Goal: Task Accomplishment & Management: Manage account settings

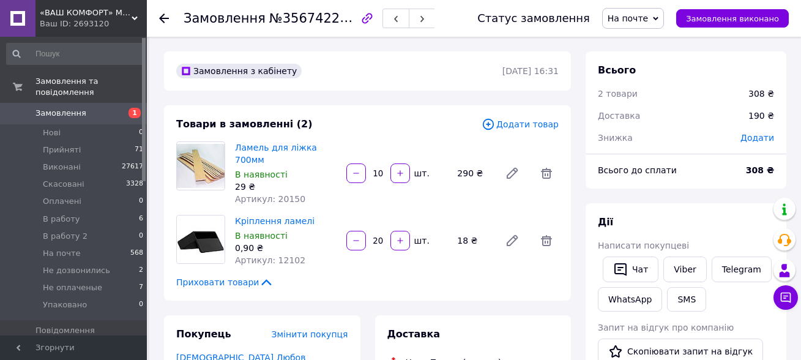
scroll to position [32, 0]
click at [75, 210] on li "В работу 6" at bounding box center [75, 218] width 150 height 17
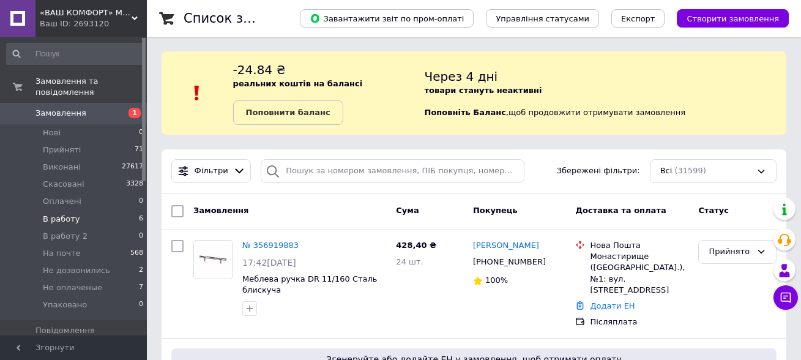
click at [68, 213] on span "В работу" at bounding box center [61, 218] width 37 height 11
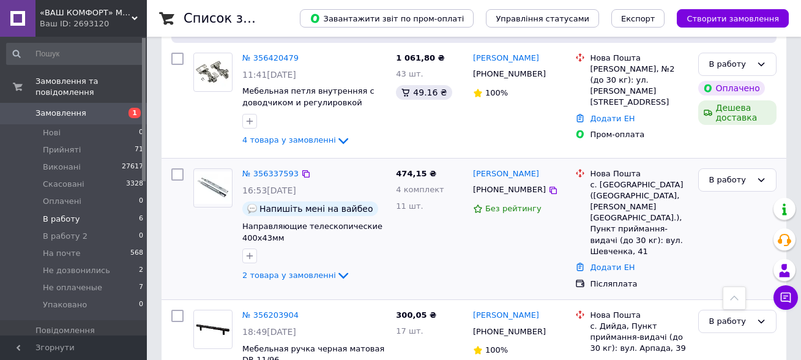
scroll to position [729, 0]
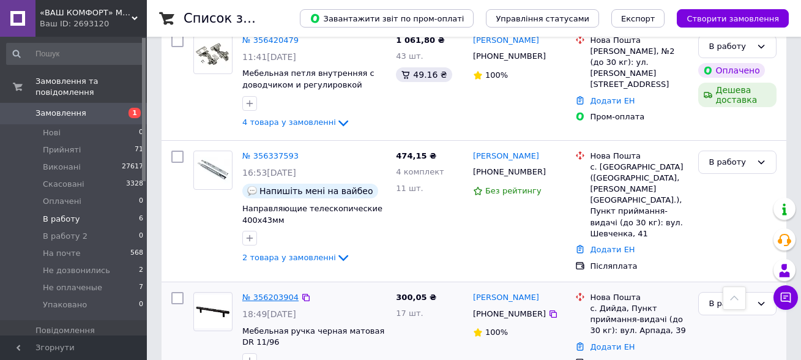
click at [272, 292] on link "№ 356203904" at bounding box center [270, 296] width 56 height 9
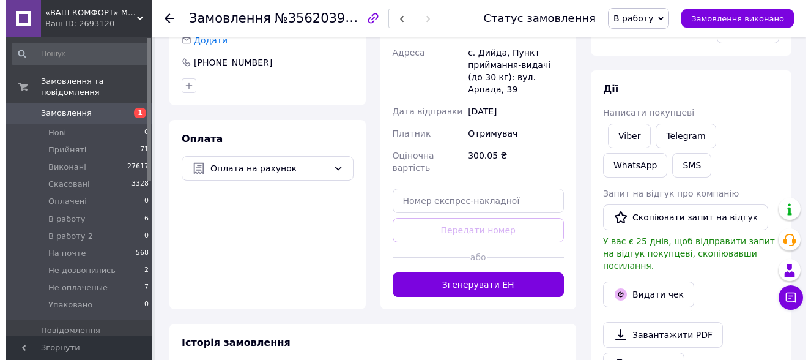
scroll to position [67, 0]
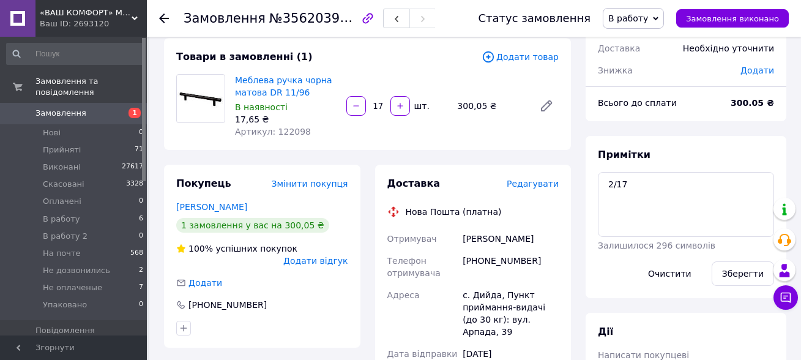
click at [538, 180] on span "Редагувати" at bounding box center [533, 184] width 52 height 10
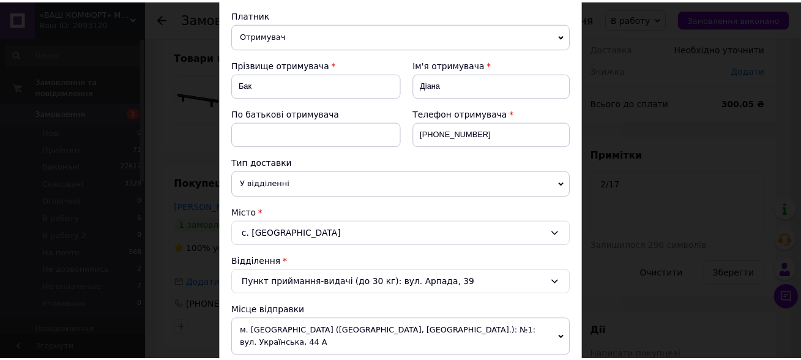
scroll to position [475, 0]
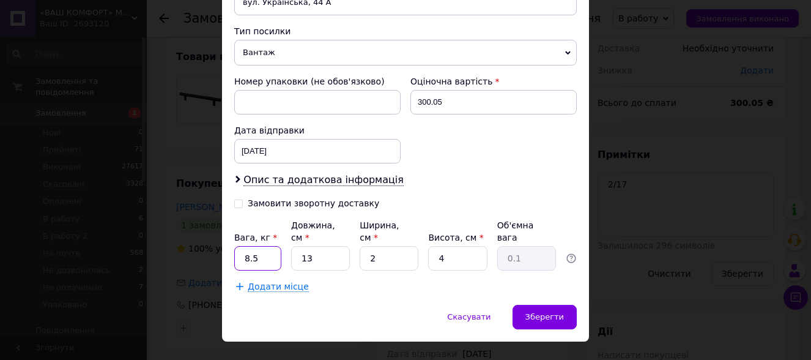
click at [262, 246] on input "8.5" at bounding box center [257, 258] width 47 height 24
type input "0.7"
click at [314, 246] on input "13" at bounding box center [320, 258] width 59 height 24
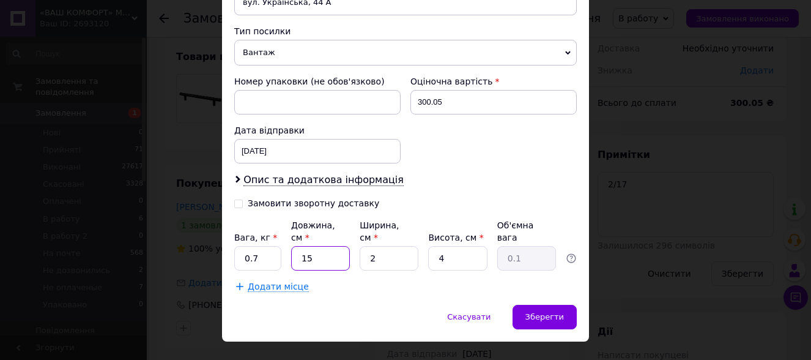
type input "15"
click at [382, 246] on input "2" at bounding box center [389, 258] width 59 height 24
type input "14"
type input "0.21"
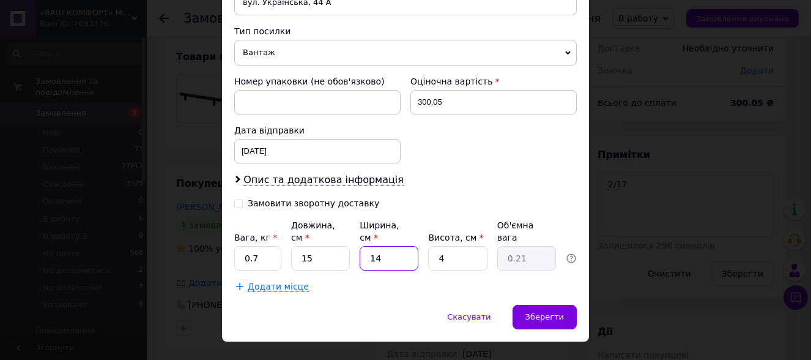
type input "14"
click at [448, 246] on input "4" at bounding box center [457, 258] width 59 height 24
type input "8"
type input "0.42"
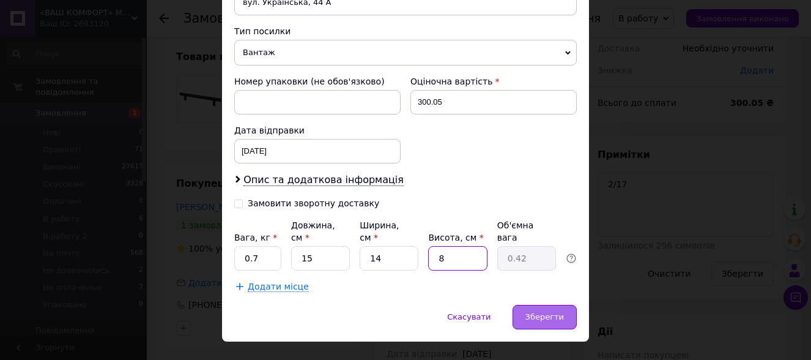
type input "8"
click at [552, 305] on div "Зберегти" at bounding box center [545, 317] width 64 height 24
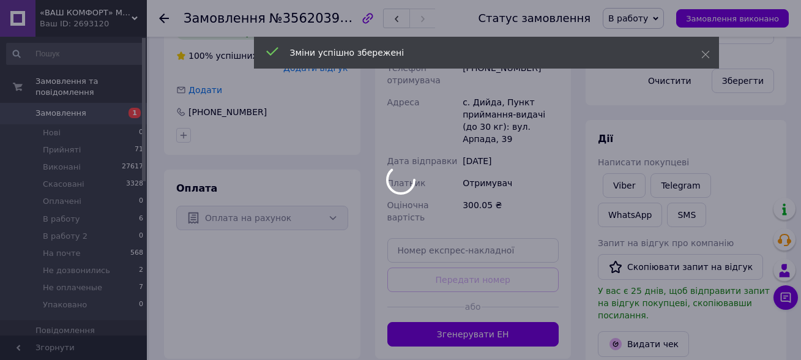
scroll to position [495, 0]
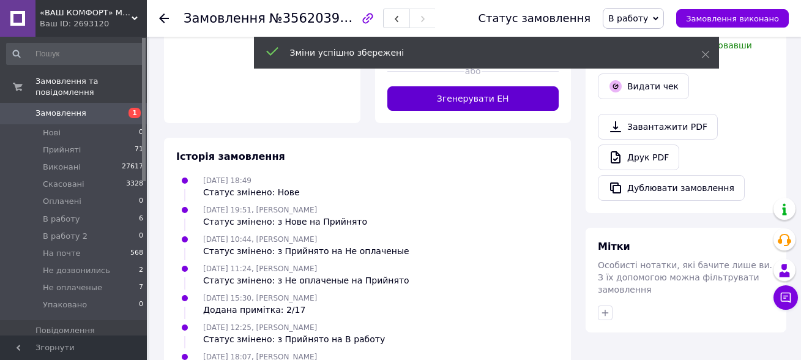
click at [446, 90] on button "Згенерувати ЕН" at bounding box center [473, 98] width 172 height 24
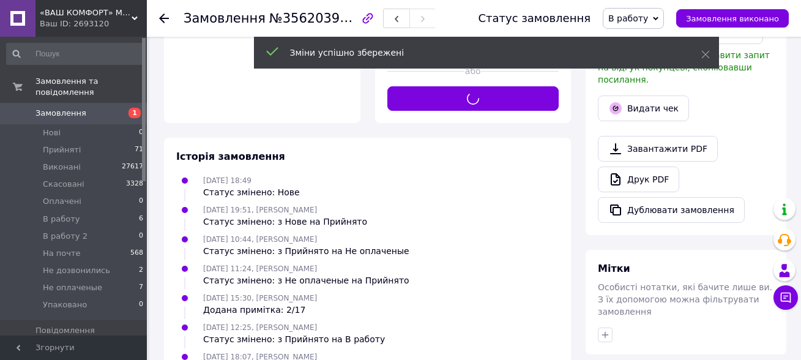
click at [653, 11] on span "В работу" at bounding box center [633, 18] width 61 height 21
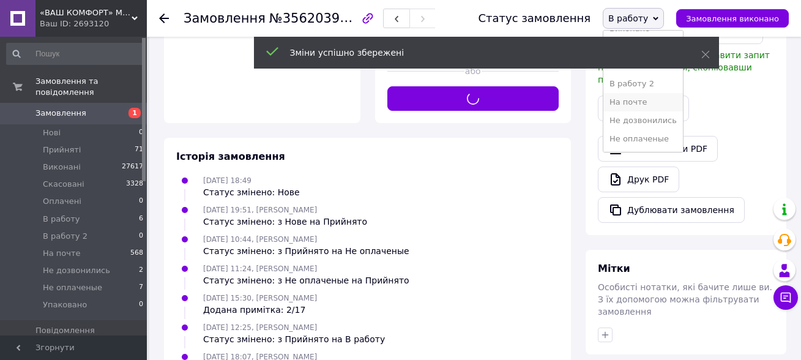
scroll to position [50, 0]
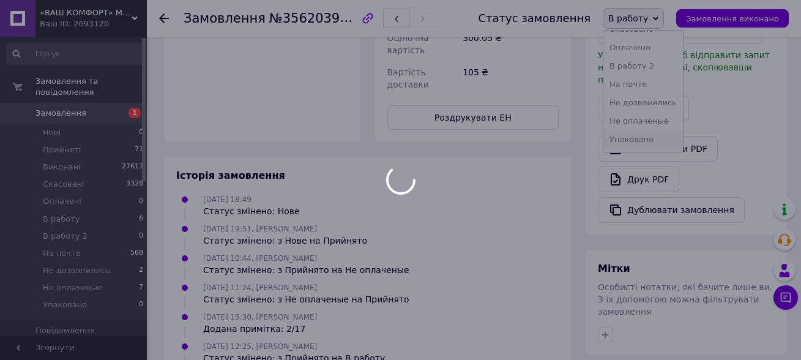
click at [655, 136] on li "Упаковано" at bounding box center [643, 139] width 80 height 18
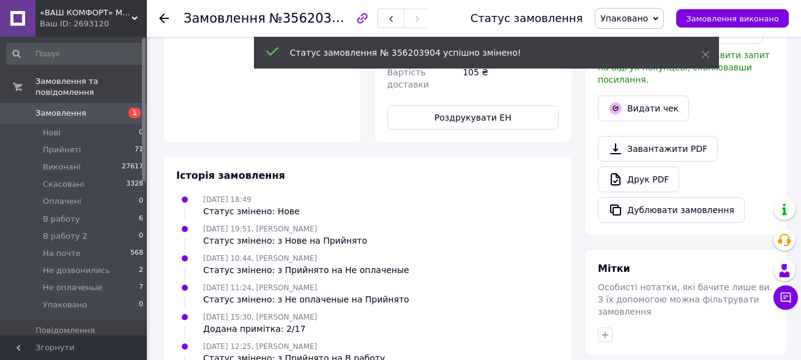
click at [161, 21] on icon at bounding box center [164, 18] width 10 height 10
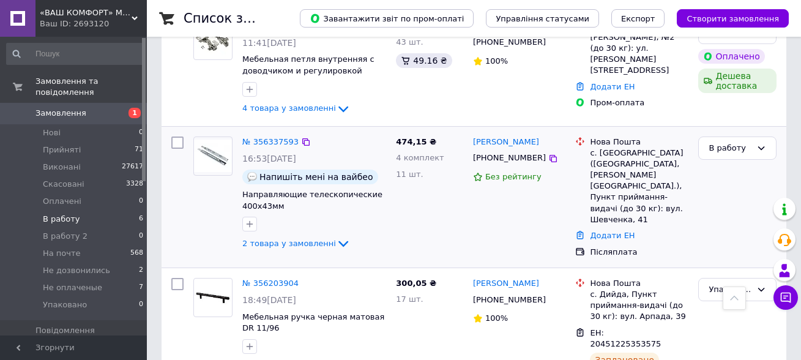
scroll to position [746, 0]
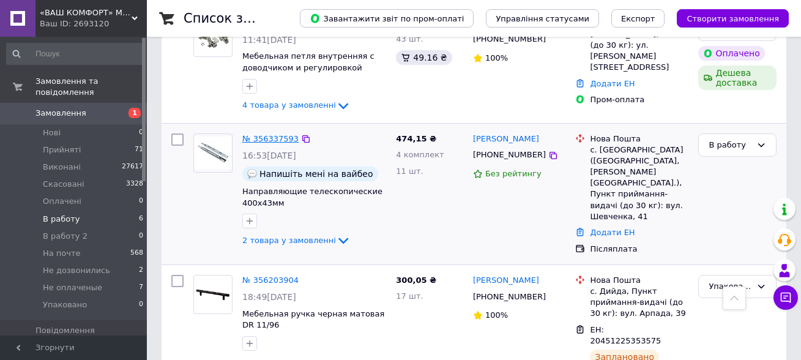
click at [269, 134] on link "№ 356337593" at bounding box center [270, 138] width 56 height 9
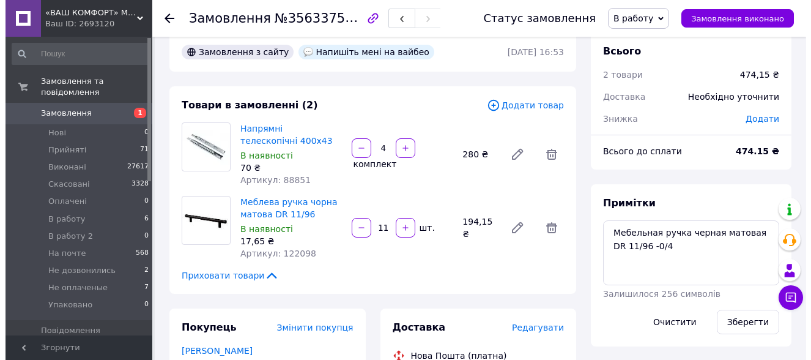
scroll to position [12, 0]
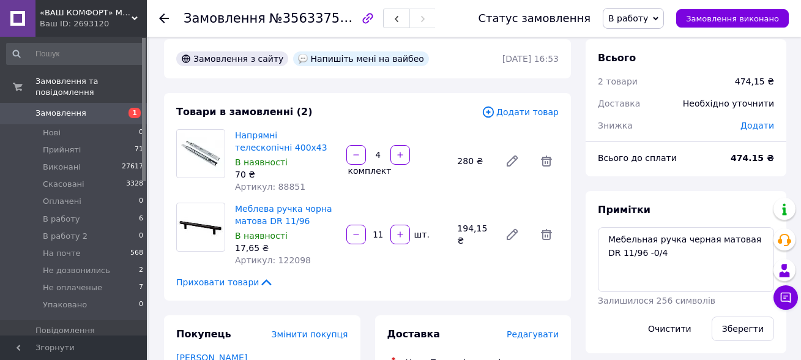
click at [547, 334] on span "Редагувати" at bounding box center [533, 334] width 52 height 10
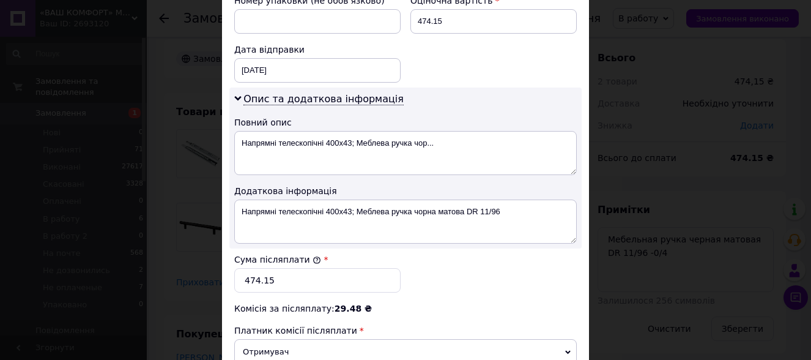
scroll to position [673, 0]
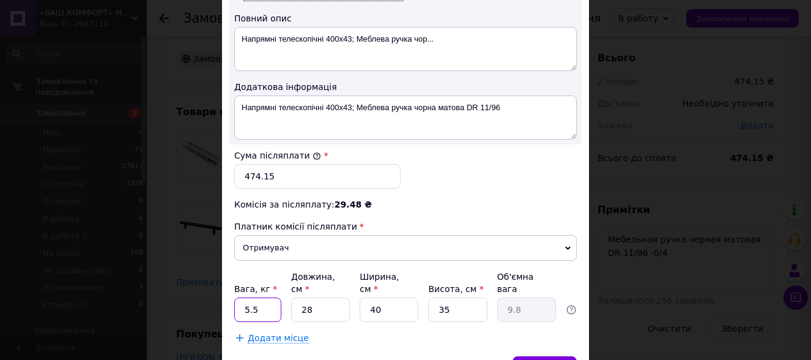
click at [265, 297] on input "5.5" at bounding box center [257, 309] width 47 height 24
type input "3.5"
click at [322, 297] on input "28" at bounding box center [320, 309] width 59 height 24
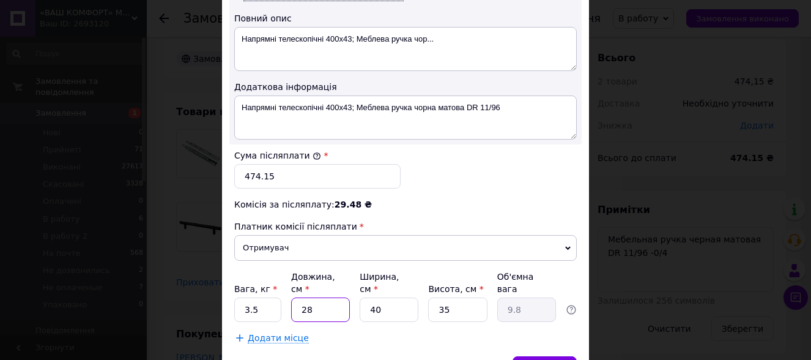
type input "4"
type input "1.4"
type input "42"
type input "14.7"
type input "42"
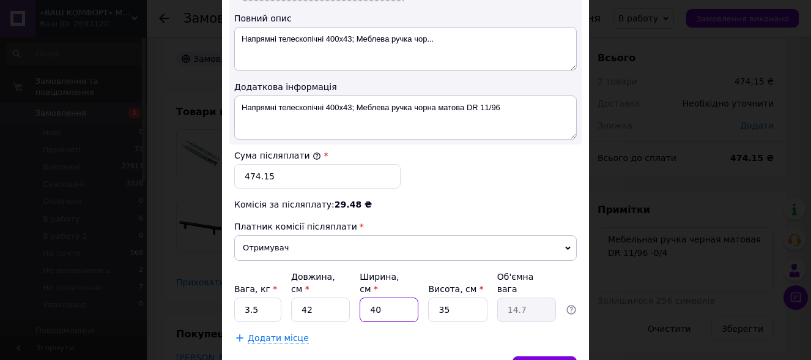
click at [395, 297] on input "40" at bounding box center [389, 309] width 59 height 24
type input "1"
type input "0.37"
type input "19"
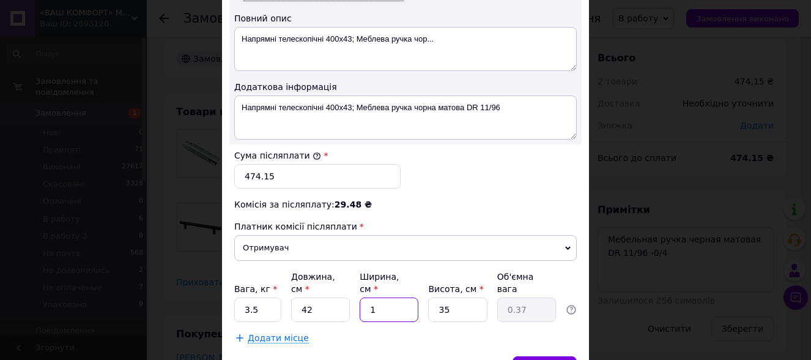
type input "6.98"
type input "19"
click at [447, 297] on input "35" at bounding box center [457, 309] width 59 height 24
type input "6"
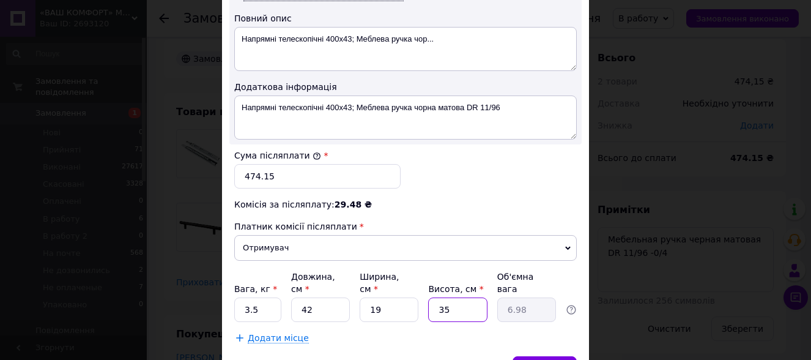
type input "1.2"
type input "6"
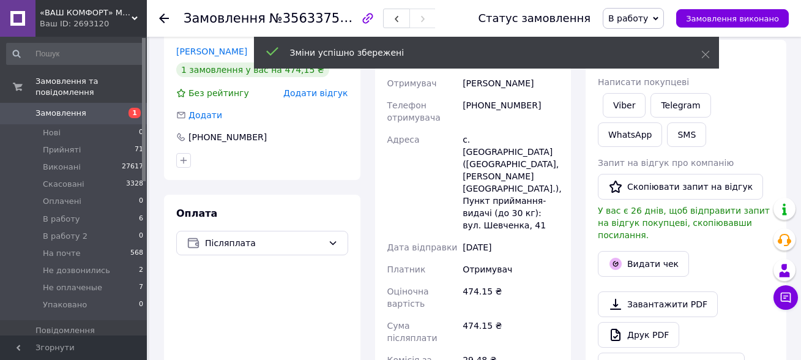
scroll to position [502, 0]
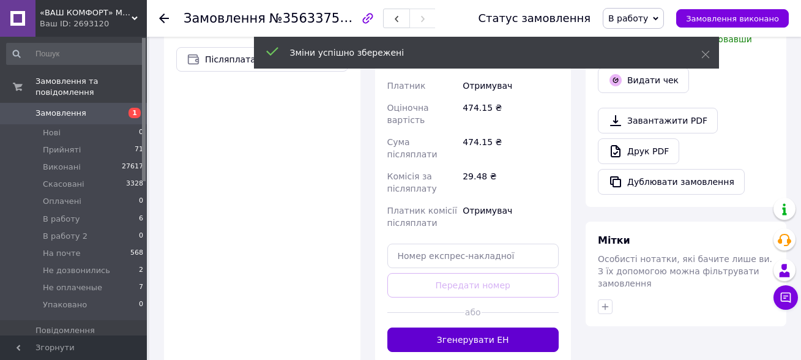
click at [487, 327] on button "Згенерувати ЕН" at bounding box center [473, 339] width 172 height 24
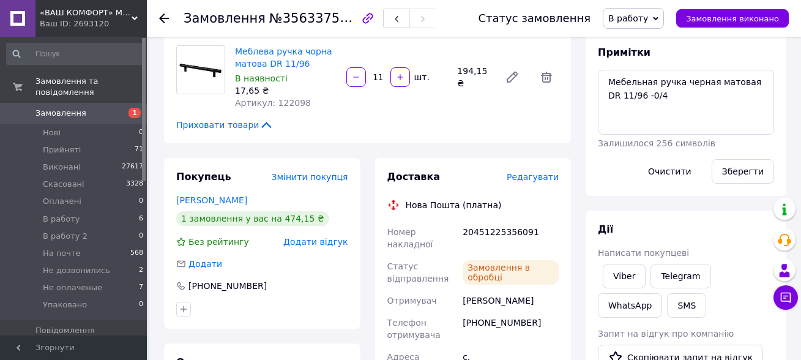
scroll to position [184, 0]
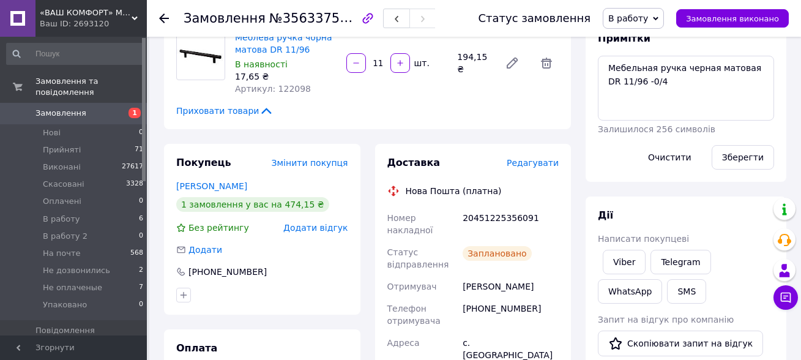
click at [640, 21] on span "В работу" at bounding box center [628, 18] width 40 height 10
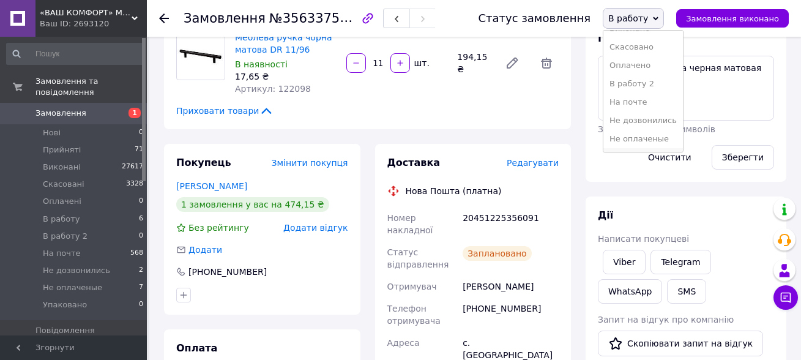
scroll to position [50, 0]
click at [659, 139] on li "Упаковано" at bounding box center [643, 139] width 80 height 18
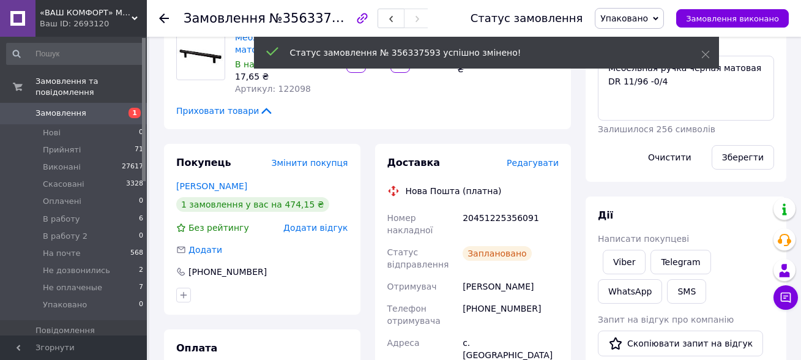
scroll to position [37, 0]
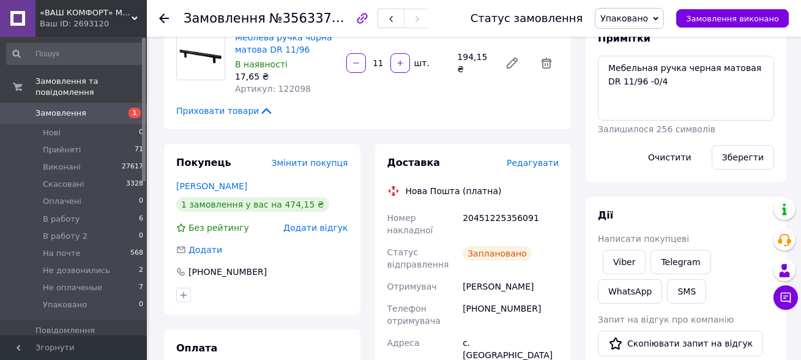
click at [158, 18] on div "Замовлення №356337593 Статус замовлення Упаковано Прийнято Виконано Скасовано О…" at bounding box center [474, 18] width 654 height 37
click at [159, 18] on use at bounding box center [164, 18] width 10 height 10
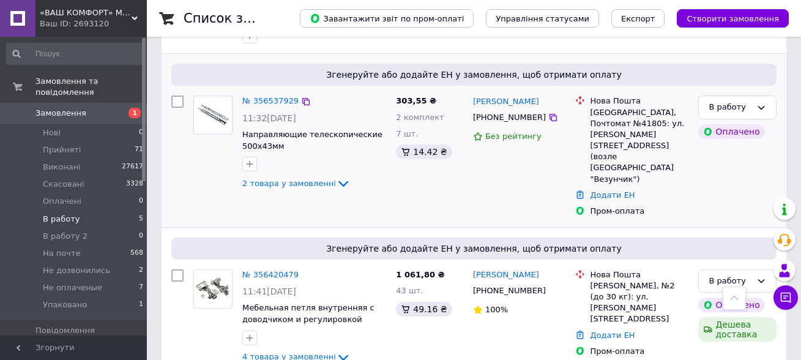
scroll to position [634, 0]
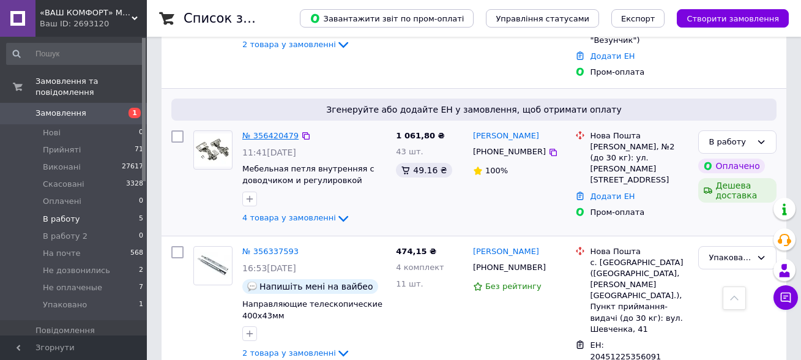
click at [283, 131] on link "№ 356420479" at bounding box center [270, 135] width 56 height 9
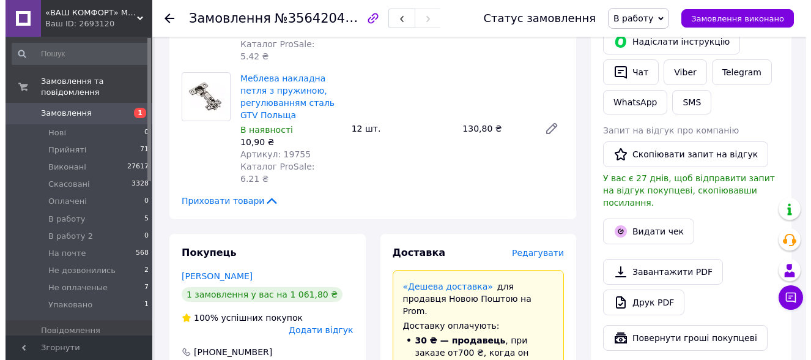
scroll to position [878, 0]
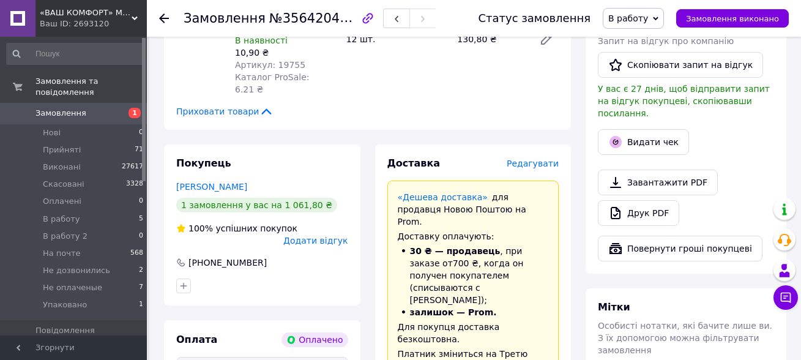
click at [538, 158] on span "Редагувати" at bounding box center [533, 163] width 52 height 10
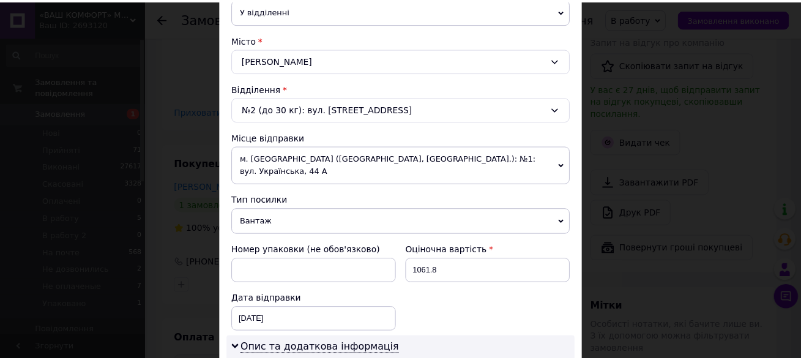
scroll to position [0, 0]
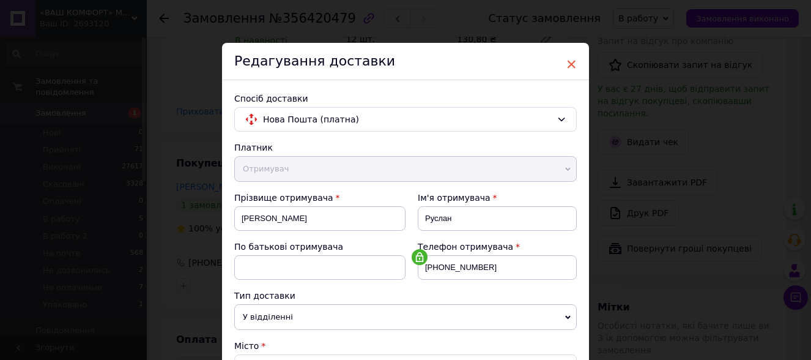
click at [571, 63] on span "×" at bounding box center [571, 64] width 11 height 21
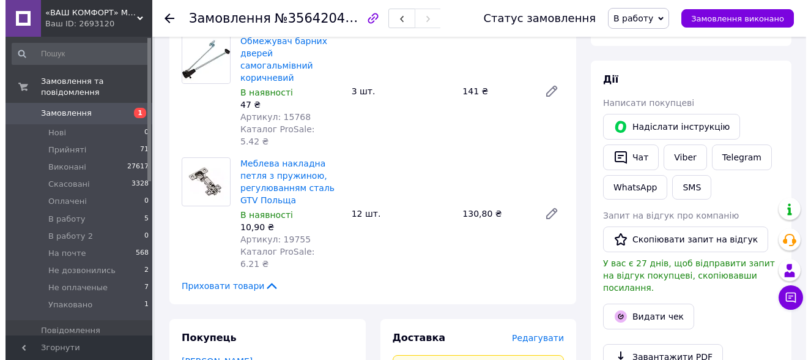
scroll to position [856, 0]
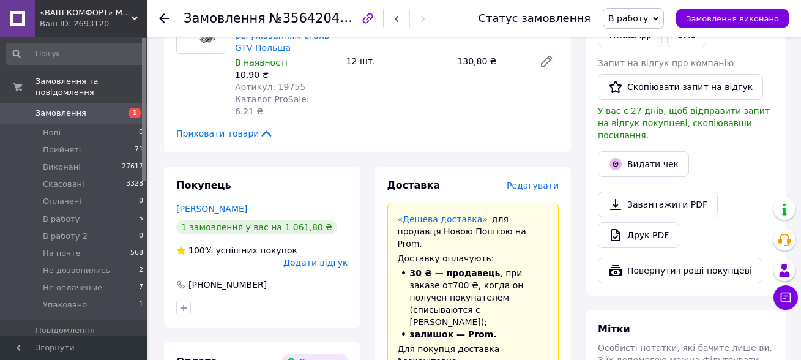
click at [545, 180] on span "Редагувати" at bounding box center [533, 185] width 52 height 10
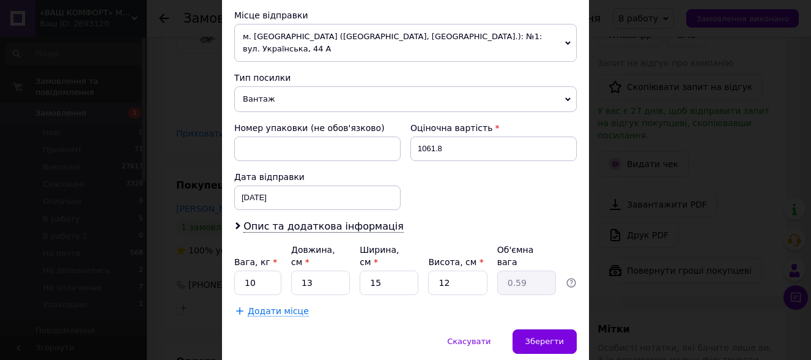
scroll to position [453, 0]
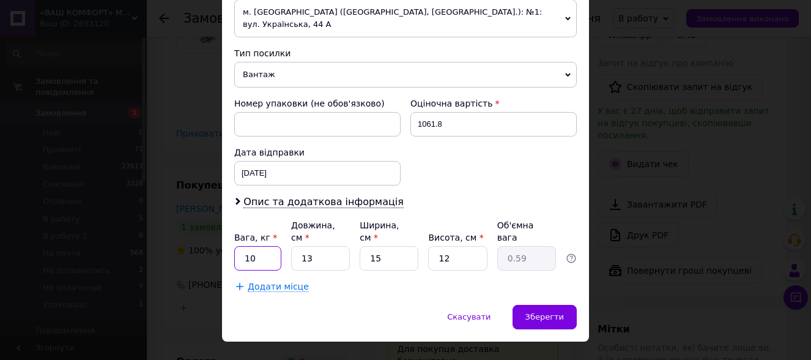
click at [264, 246] on input "10" at bounding box center [257, 258] width 47 height 24
type input "3.1"
click at [328, 246] on input "13" at bounding box center [320, 258] width 59 height 24
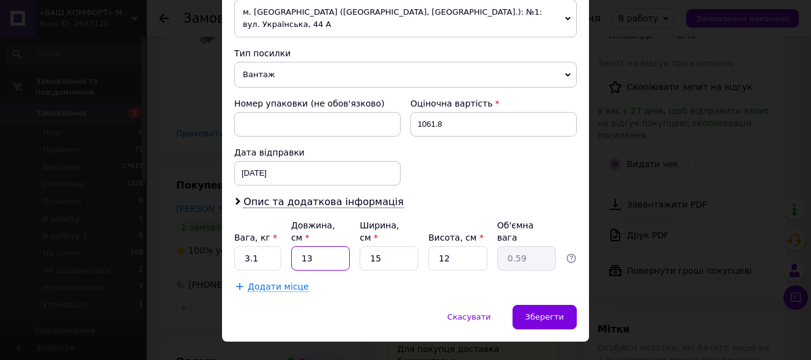
type input "2"
type input "0.1"
type input "23"
type input "1.03"
type input "23"
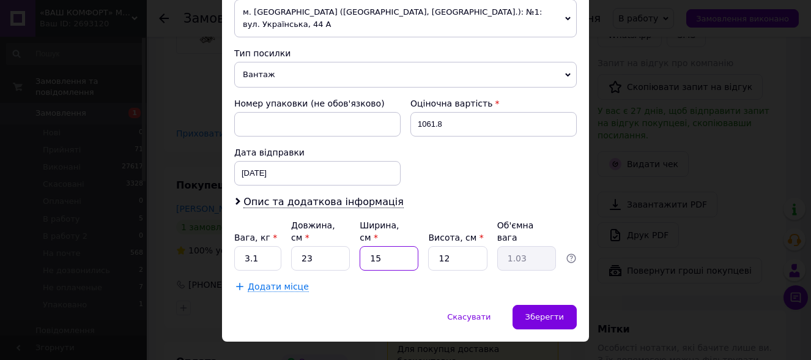
click at [381, 246] on input "15" at bounding box center [389, 258] width 59 height 24
type input "2"
type input "0.14"
type input "20"
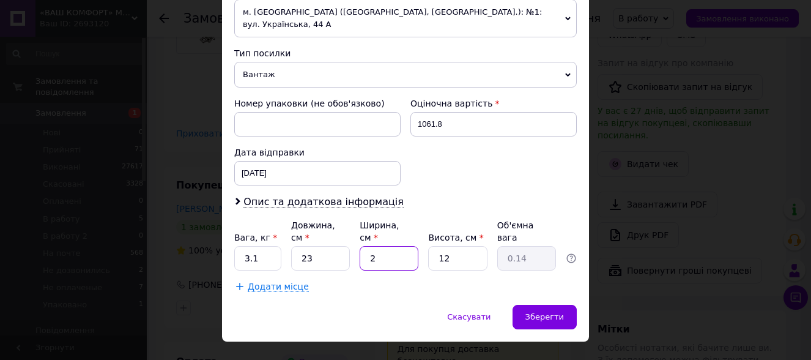
type input "1.38"
type input "20"
click at [462, 246] on input "12" at bounding box center [457, 258] width 59 height 24
type input "1"
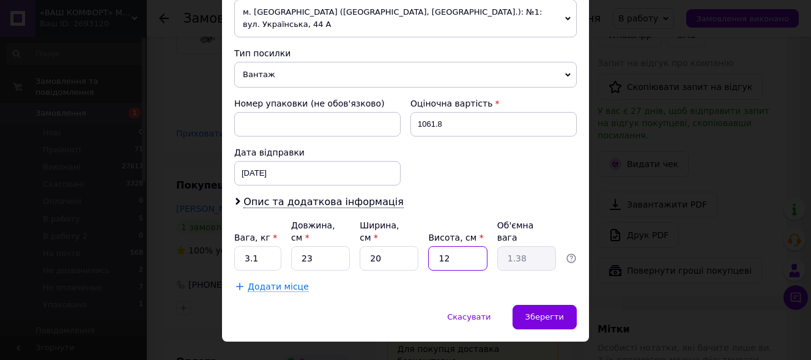
type input "0.12"
type input "17"
type input "1.96"
type input "17"
click at [540, 305] on div "Зберегти" at bounding box center [545, 317] width 64 height 24
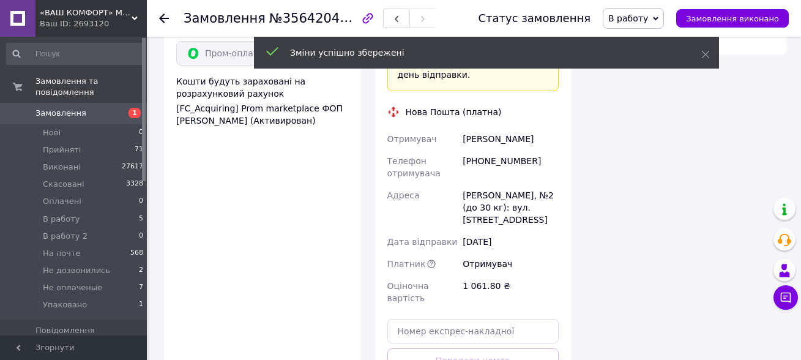
scroll to position [1223, 0]
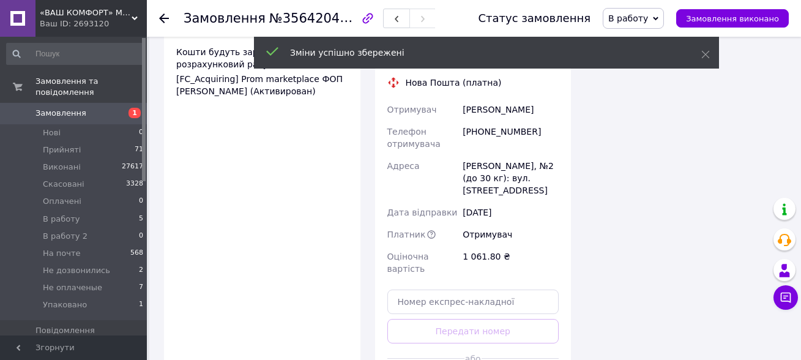
click at [645, 15] on span "В работу" at bounding box center [628, 18] width 40 height 10
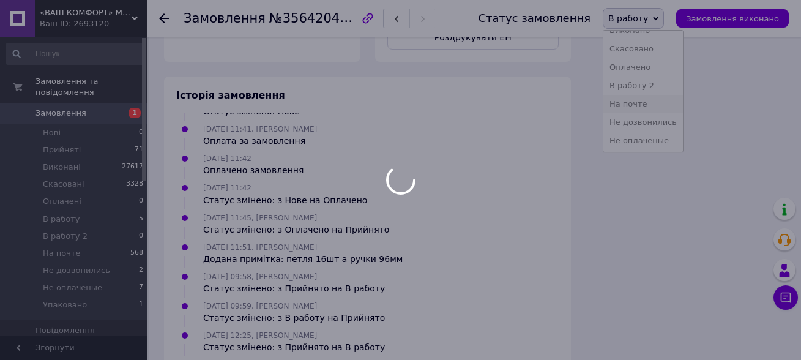
scroll to position [50, 0]
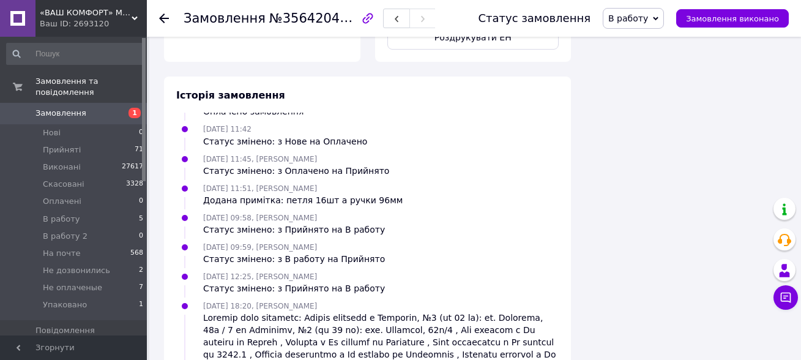
click at [648, 16] on span "В работу" at bounding box center [628, 18] width 40 height 10
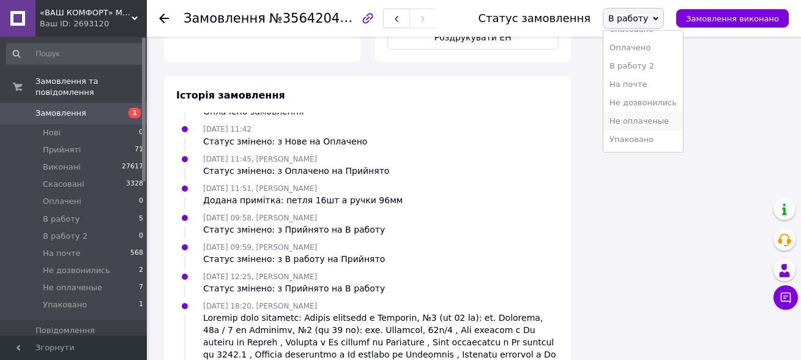
click at [650, 129] on li "Не оплаченые" at bounding box center [643, 121] width 80 height 18
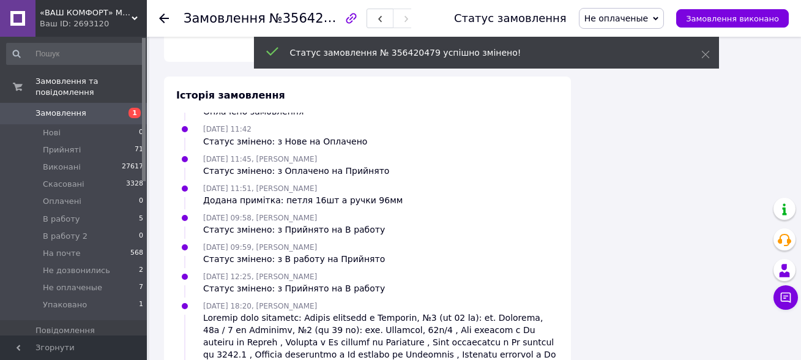
scroll to position [108, 0]
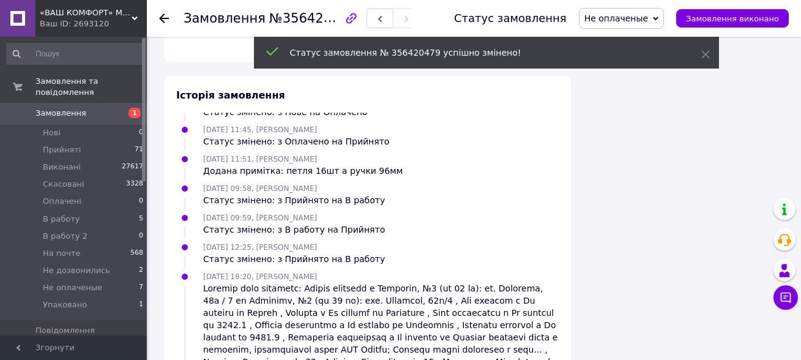
click at [663, 16] on span "Не оплаченые" at bounding box center [622, 18] width 86 height 21
click at [661, 17] on span "Не оплаченые" at bounding box center [622, 18] width 86 height 21
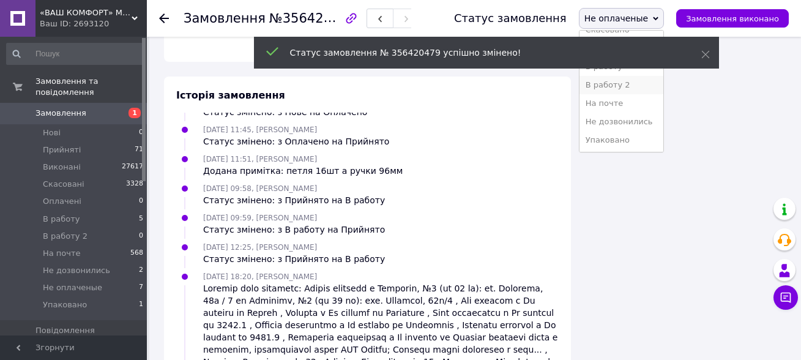
scroll to position [50, 0]
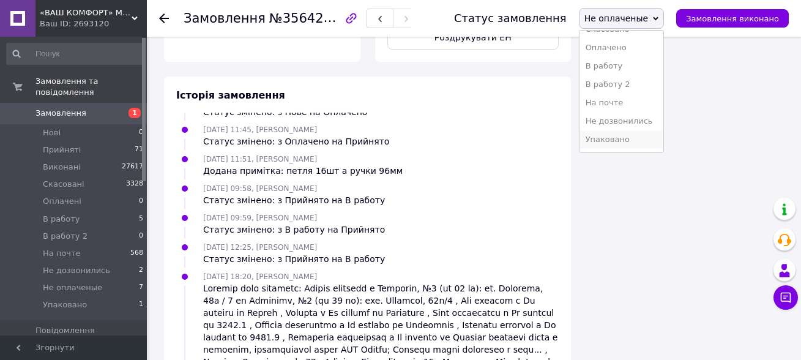
click at [636, 146] on li "Упаковано" at bounding box center [621, 139] width 84 height 18
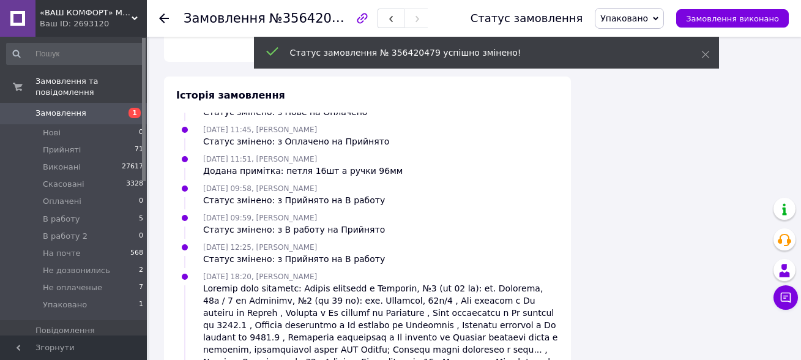
scroll to position [137, 0]
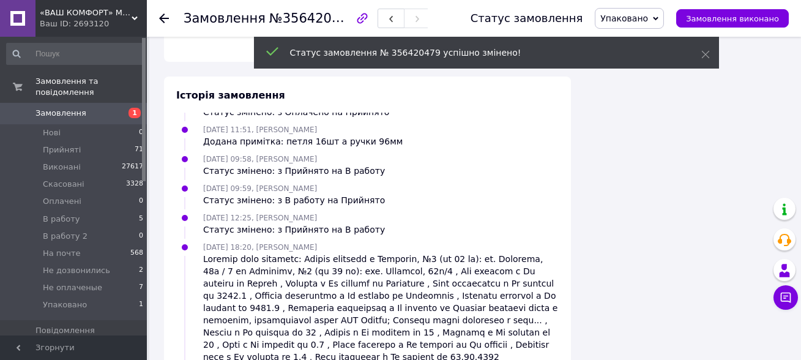
click at [161, 17] on use at bounding box center [164, 18] width 10 height 10
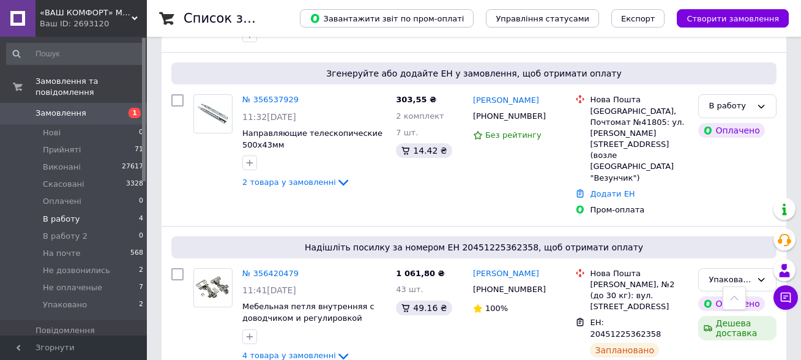
scroll to position [497, 0]
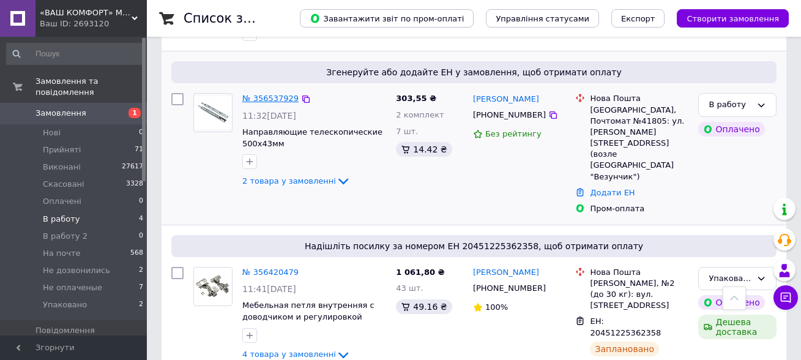
click at [260, 97] on link "№ 356537929" at bounding box center [270, 98] width 56 height 9
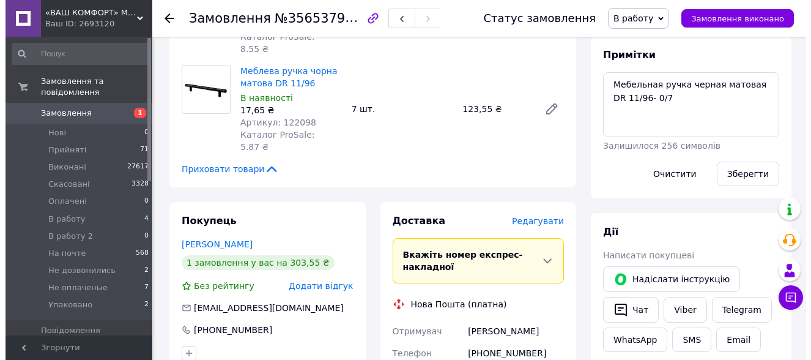
scroll to position [559, 0]
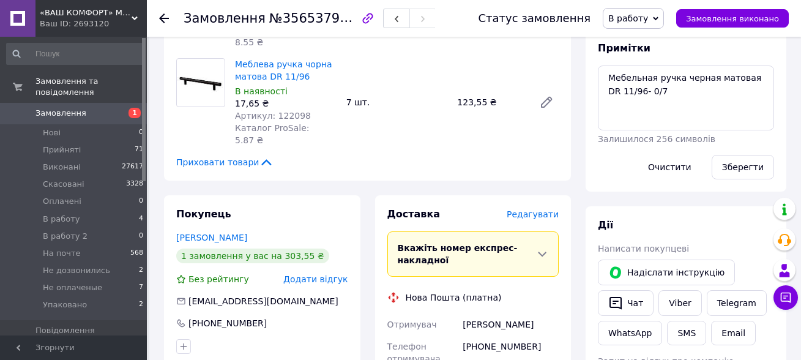
click at [532, 209] on span "Редагувати" at bounding box center [533, 214] width 52 height 10
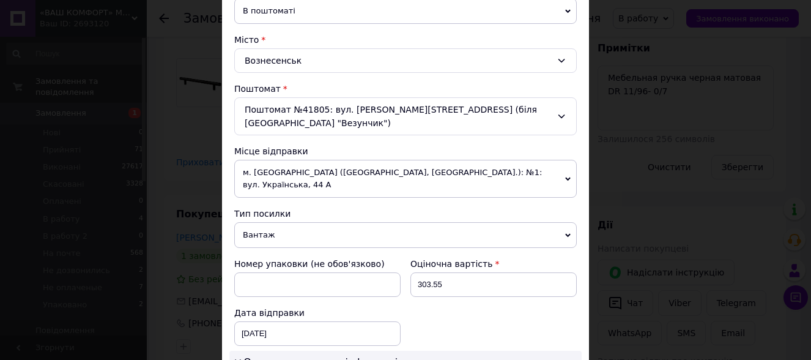
scroll to position [603, 0]
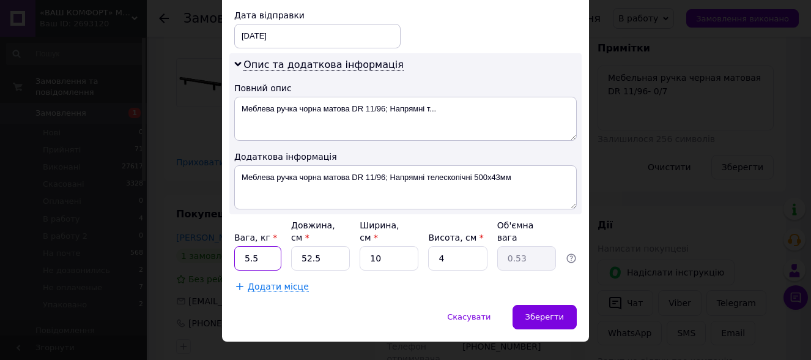
click at [262, 246] on input "5.5" at bounding box center [257, 258] width 47 height 24
type input "2.2"
click at [319, 246] on input "52.5" at bounding box center [320, 258] width 59 height 24
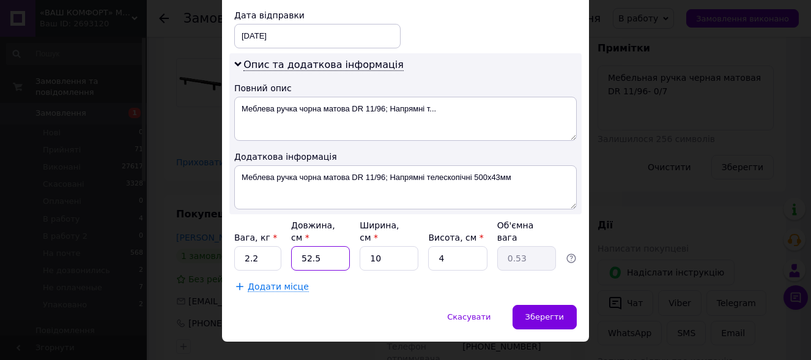
type input "5"
type input "0.1"
type input "53"
type input "0.53"
type input "53"
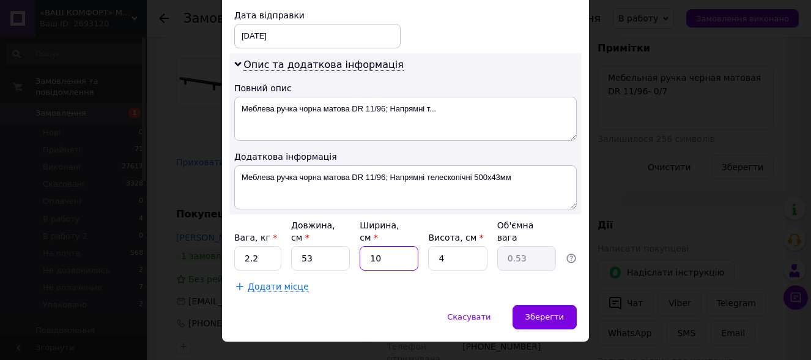
click at [382, 246] on input "10" at bounding box center [389, 258] width 59 height 24
click at [453, 246] on input "4" at bounding box center [457, 258] width 59 height 24
type input "6"
type input "0.8"
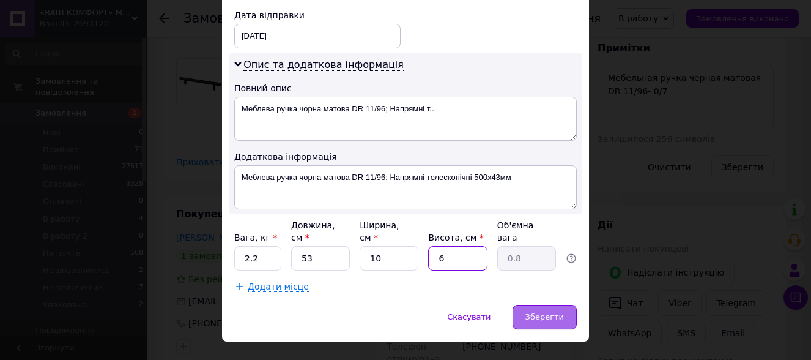
type input "6"
click at [530, 312] on span "Зберегти" at bounding box center [544, 316] width 39 height 9
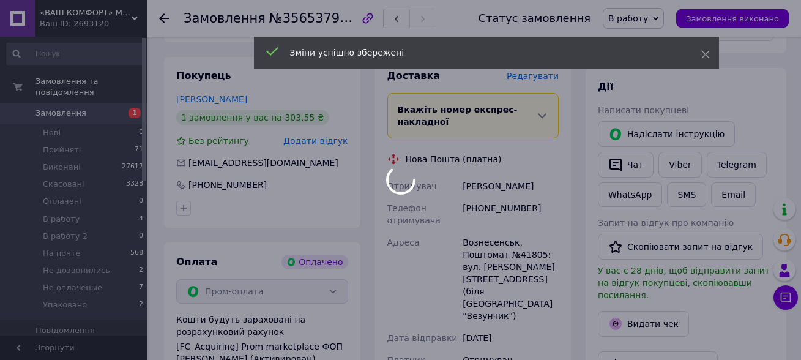
scroll to position [926, 0]
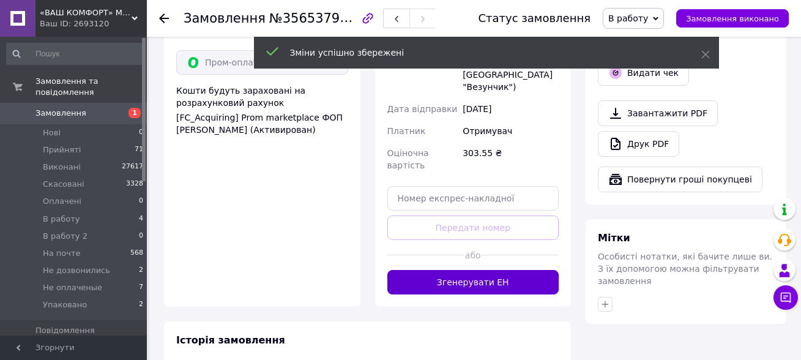
click at [470, 270] on button "Згенерувати ЕН" at bounding box center [473, 282] width 172 height 24
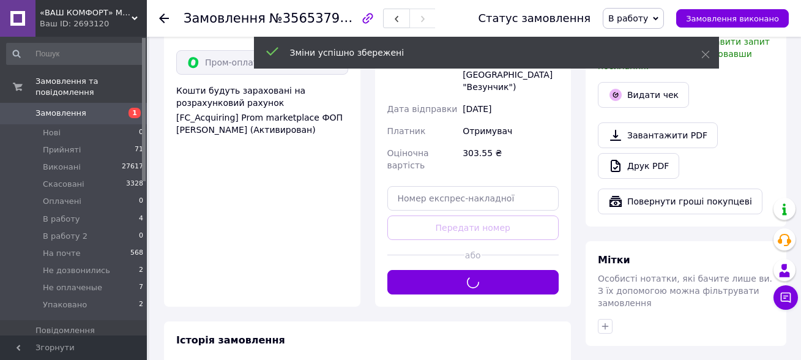
click at [645, 18] on span "В работу" at bounding box center [628, 18] width 40 height 10
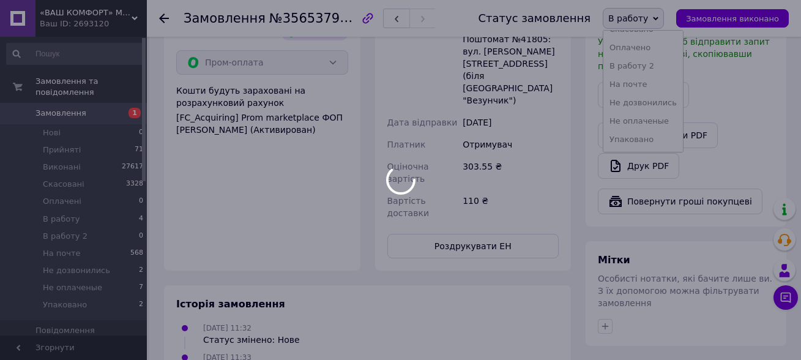
scroll to position [2, 0]
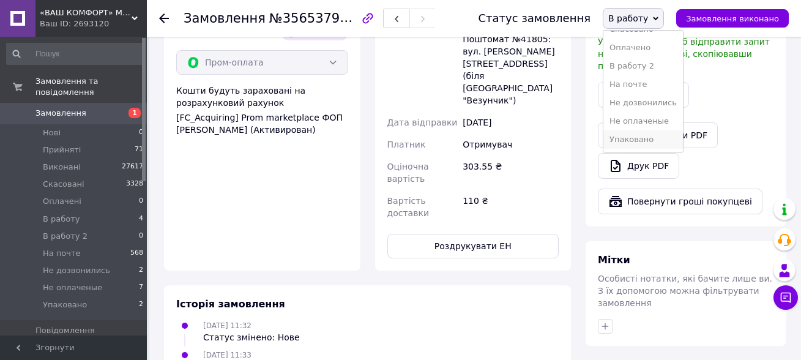
click at [662, 143] on li "Упаковано" at bounding box center [643, 139] width 80 height 18
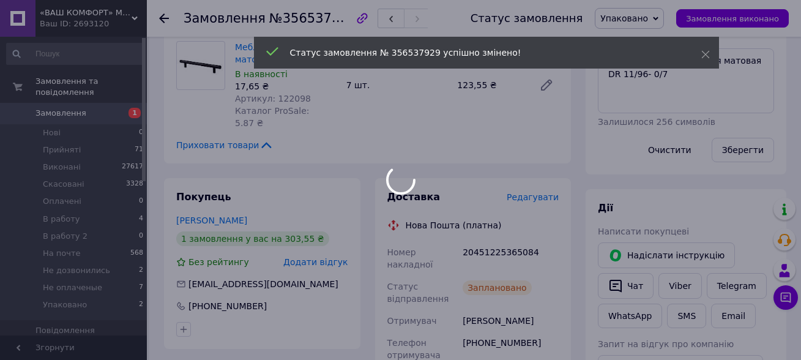
scroll to position [559, 0]
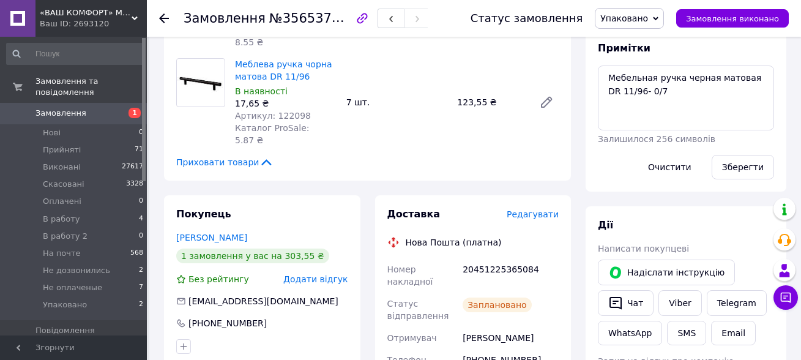
click at [163, 15] on use at bounding box center [164, 18] width 10 height 10
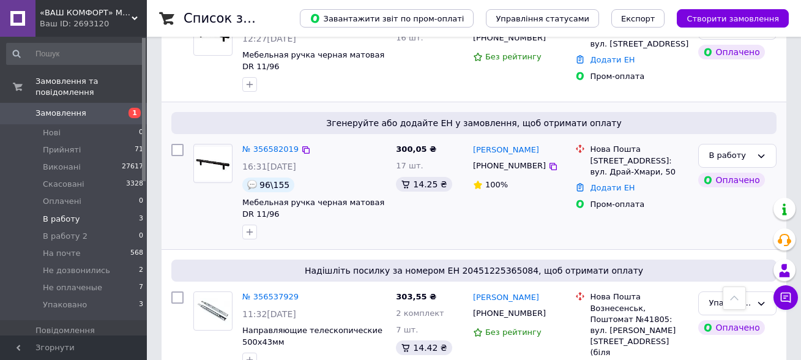
scroll to position [238, 0]
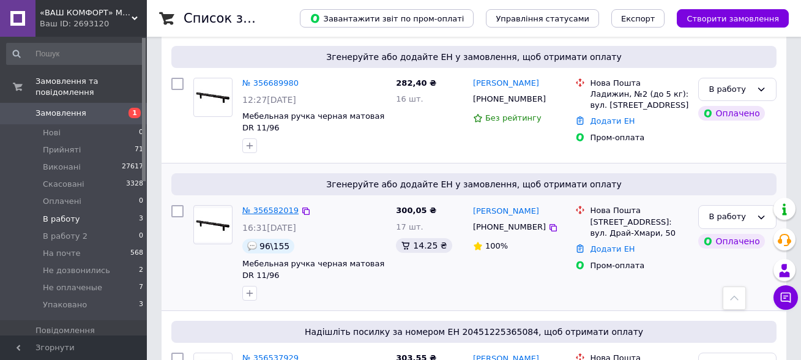
click at [275, 206] on link "№ 356582019" at bounding box center [270, 210] width 56 height 9
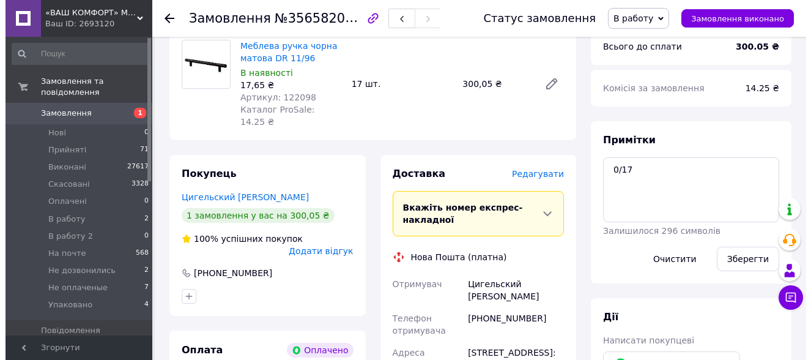
scroll to position [483, 0]
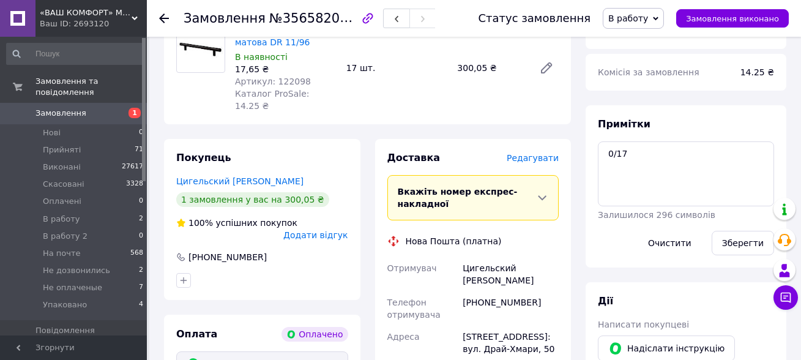
click at [540, 153] on span "Редагувати" at bounding box center [533, 158] width 52 height 10
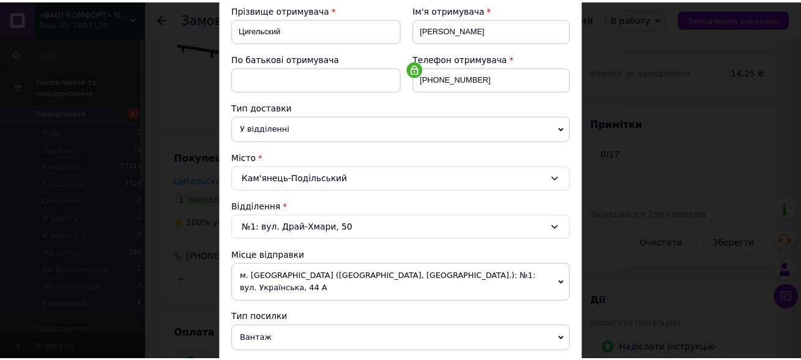
scroll to position [428, 0]
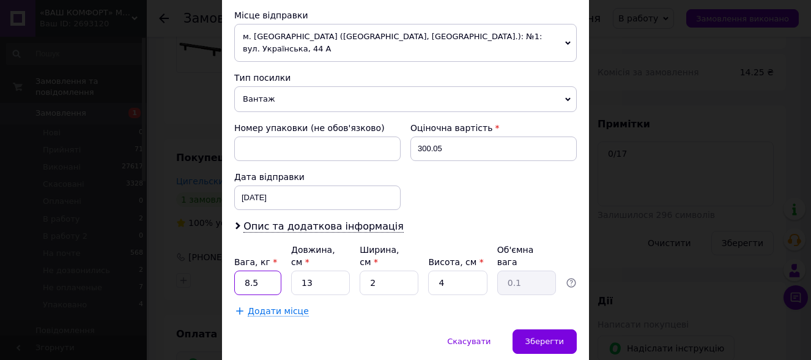
click at [259, 270] on input "8.5" at bounding box center [257, 282] width 47 height 24
type input "0.7"
click at [320, 270] on input "13" at bounding box center [320, 282] width 59 height 24
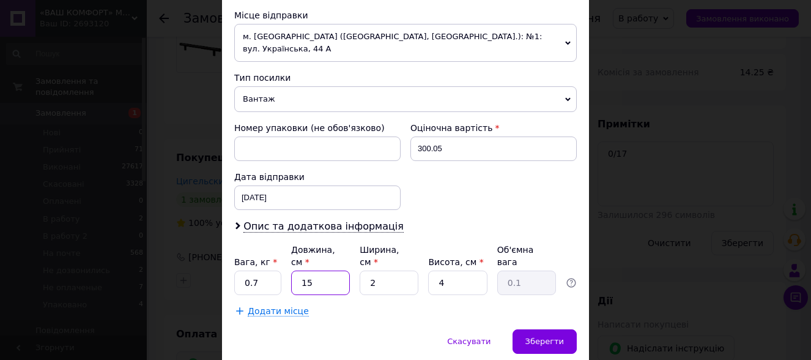
type input "15"
click at [379, 270] on input "2" at bounding box center [389, 282] width 59 height 24
type input "14"
type input "0.21"
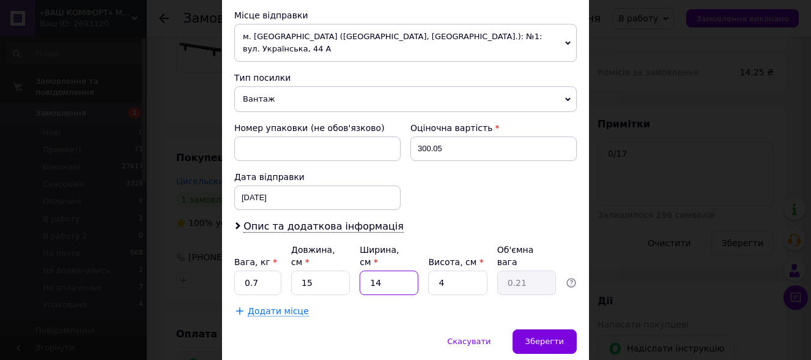
type input "14"
click at [453, 270] on input "4" at bounding box center [457, 282] width 59 height 24
type input "8"
type input "0.42"
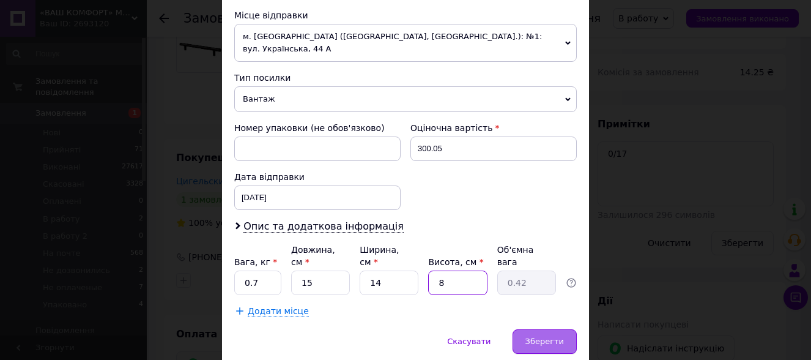
type input "8"
click at [525, 329] on div "Зберегти" at bounding box center [545, 341] width 64 height 24
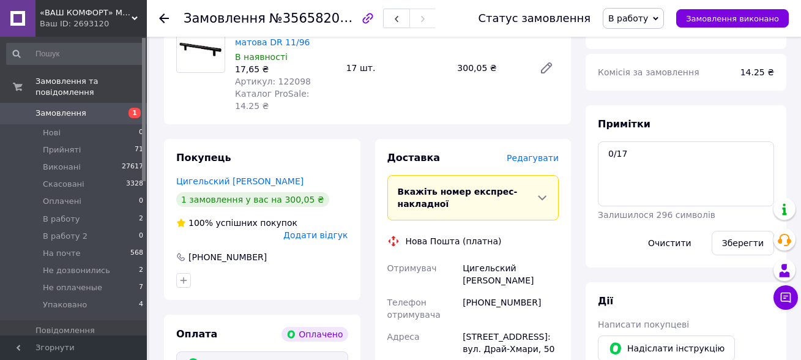
click at [640, 15] on span "В работу" at bounding box center [628, 18] width 40 height 10
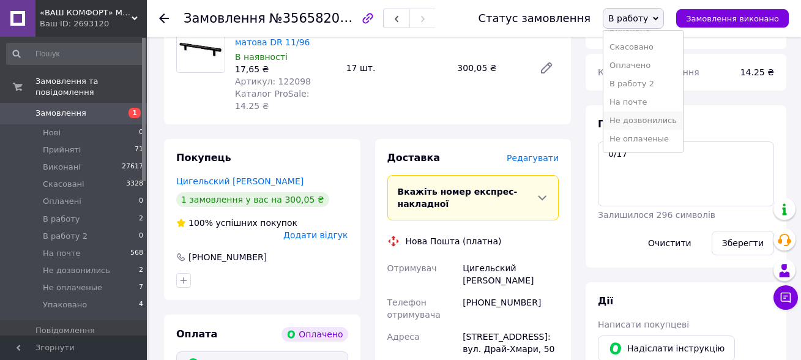
scroll to position [50, 0]
click at [653, 133] on li "Упаковано" at bounding box center [643, 139] width 80 height 18
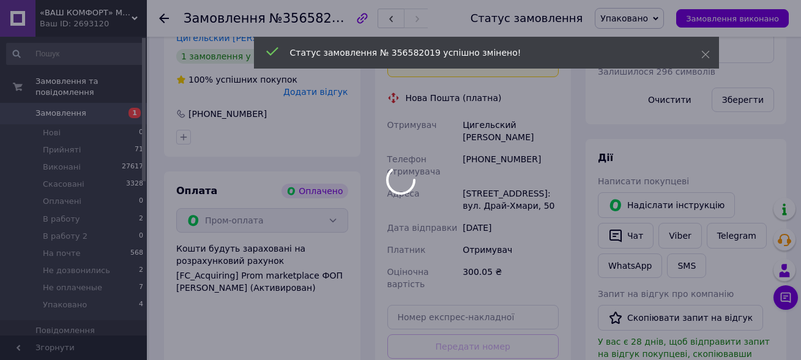
scroll to position [911, 0]
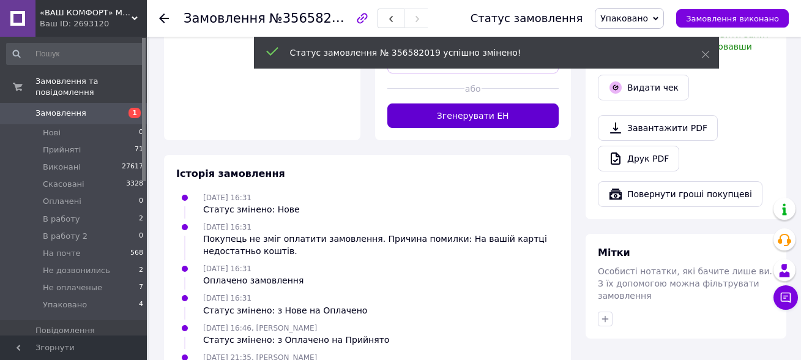
click at [494, 103] on button "Згенерувати ЕН" at bounding box center [473, 115] width 172 height 24
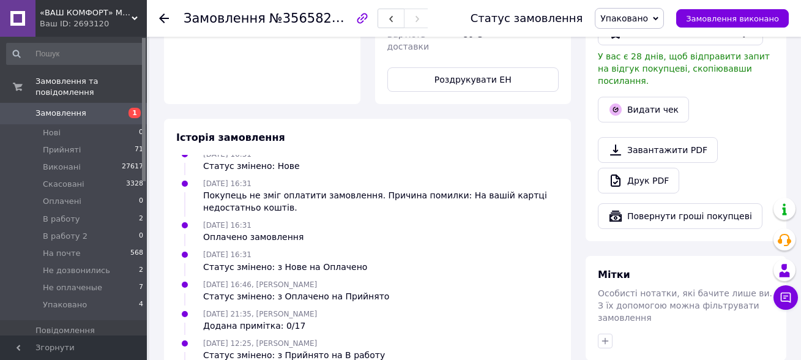
scroll to position [0, 0]
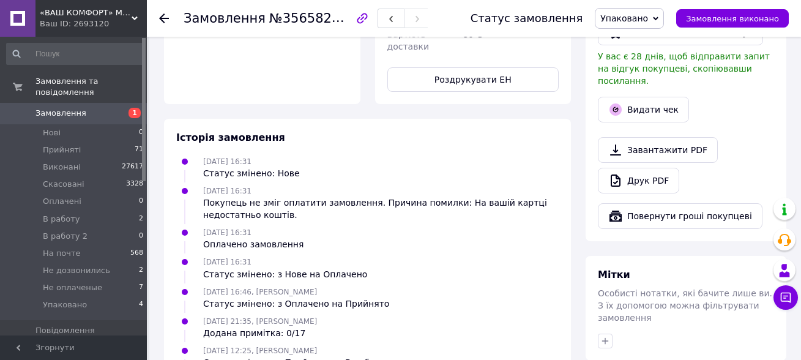
click at [165, 16] on icon at bounding box center [164, 18] width 10 height 10
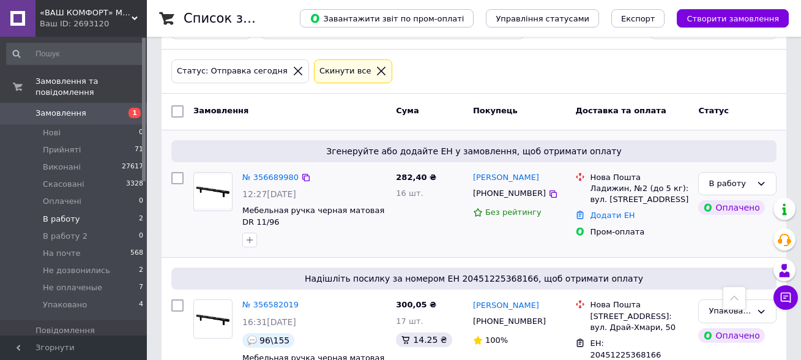
scroll to position [122, 0]
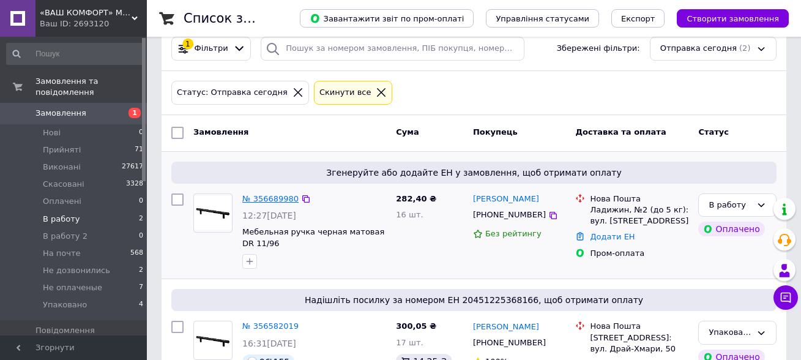
click at [270, 202] on link "№ 356689980" at bounding box center [270, 198] width 56 height 9
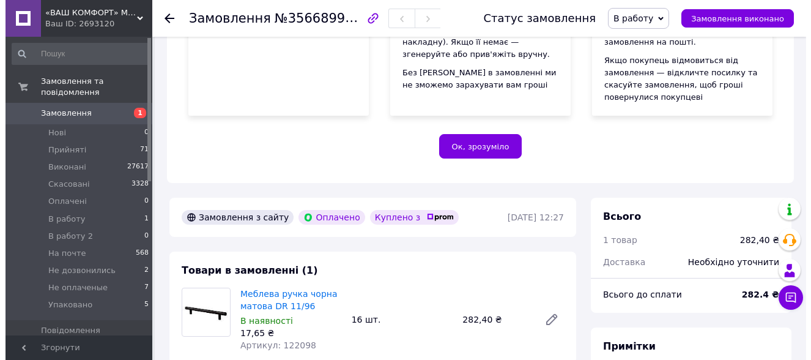
scroll to position [367, 0]
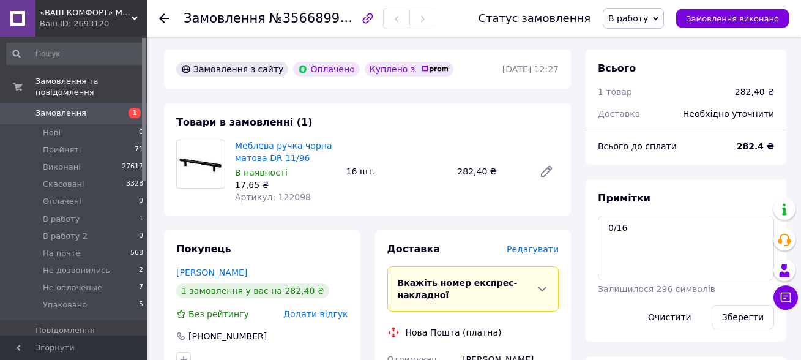
click at [543, 244] on span "Редагувати" at bounding box center [533, 249] width 52 height 10
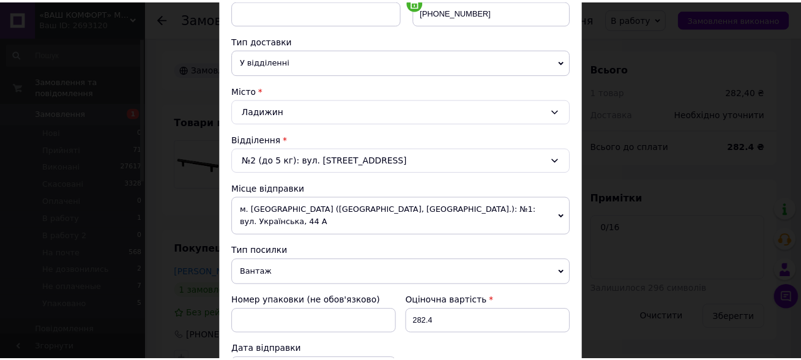
scroll to position [453, 0]
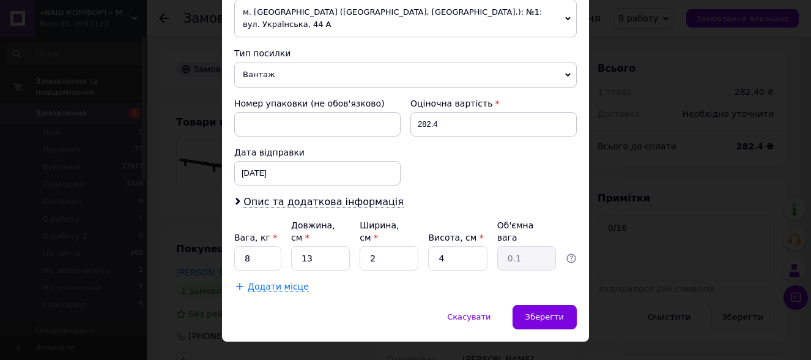
copy span "Додати"
click at [254, 246] on input "8" at bounding box center [257, 258] width 47 height 24
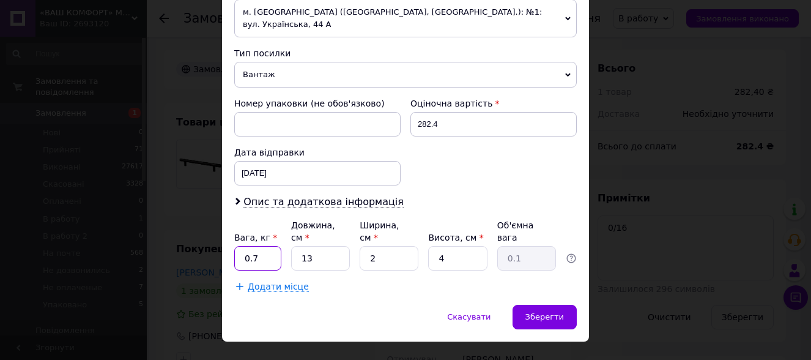
type input "0.7"
click at [319, 246] on input "13" at bounding box center [320, 258] width 59 height 24
type input "15"
click at [373, 246] on input "2" at bounding box center [389, 258] width 59 height 24
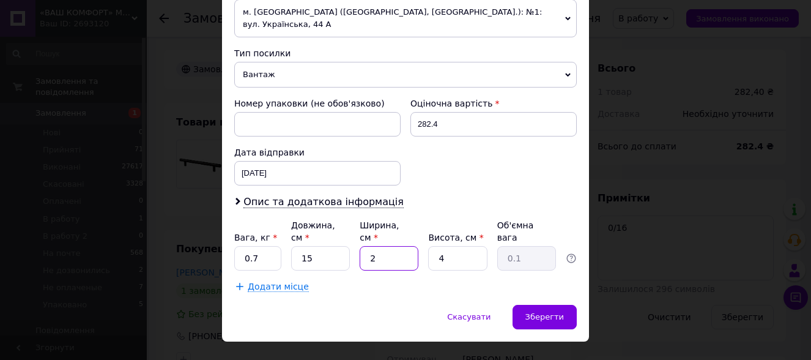
click at [373, 246] on input "2" at bounding box center [389, 258] width 59 height 24
type input "14"
type input "0.21"
type input "14"
click at [428, 246] on input "4" at bounding box center [457, 258] width 59 height 24
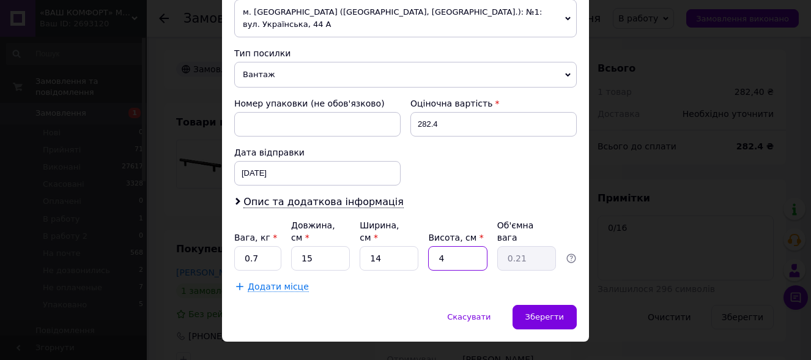
click at [428, 246] on input "4" at bounding box center [457, 258] width 59 height 24
type input "8"
type input "0.42"
type input "8"
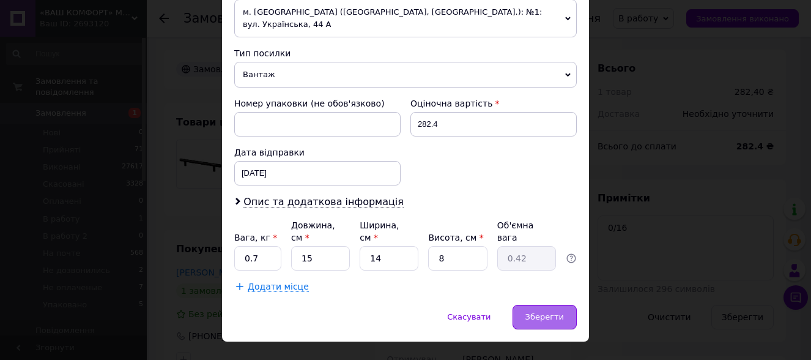
click at [555, 312] on span "Зберегти" at bounding box center [544, 316] width 39 height 9
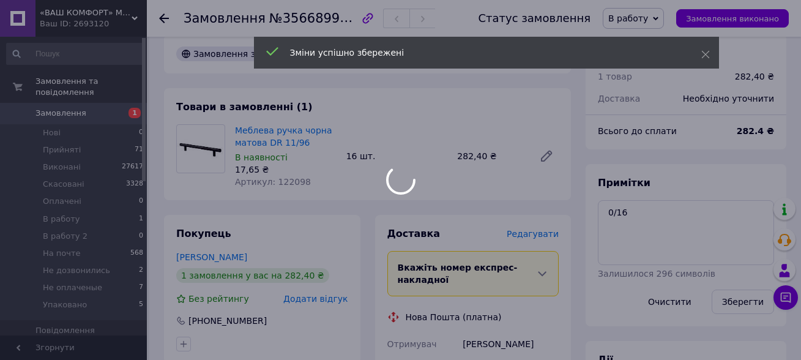
scroll to position [795, 0]
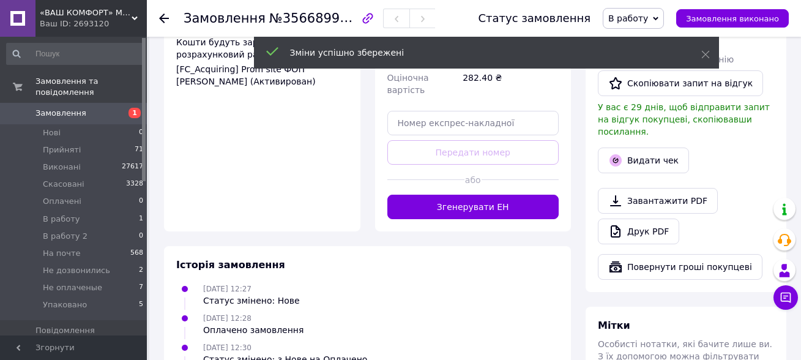
click at [522, 213] on div "Замовлення з сайту Оплачено [DATE] 12:27 Товари в замовленні (1) Меблева ручка …" at bounding box center [367, 101] width 421 height 960
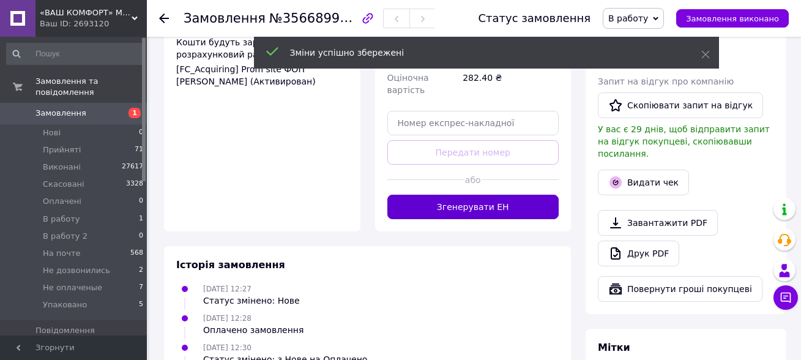
click at [499, 195] on button "Згенерувати ЕН" at bounding box center [473, 207] width 172 height 24
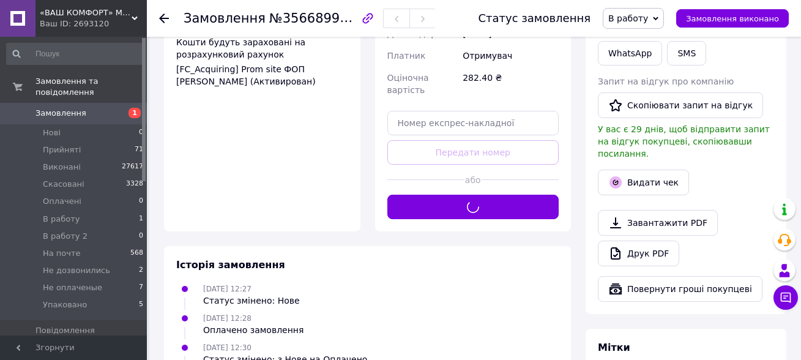
click at [641, 15] on span "В работу" at bounding box center [628, 18] width 40 height 10
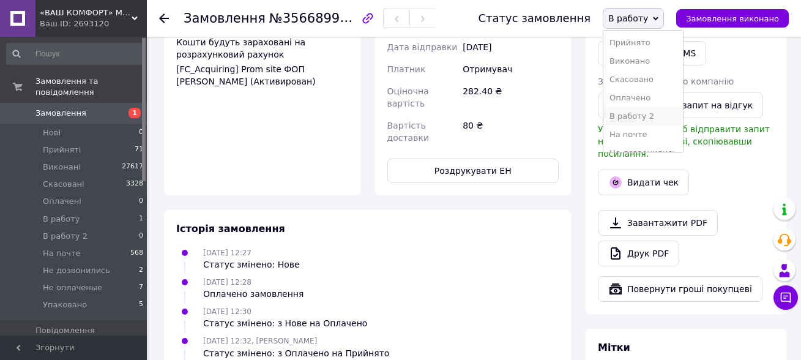
scroll to position [50, 0]
click at [657, 139] on li "Упаковано" at bounding box center [643, 139] width 80 height 18
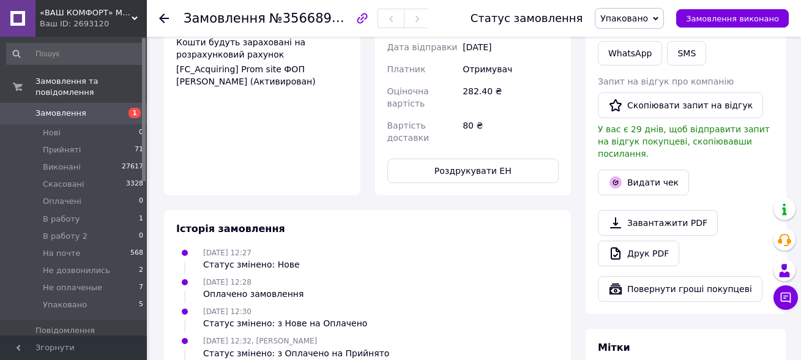
click at [167, 18] on use at bounding box center [164, 18] width 10 height 10
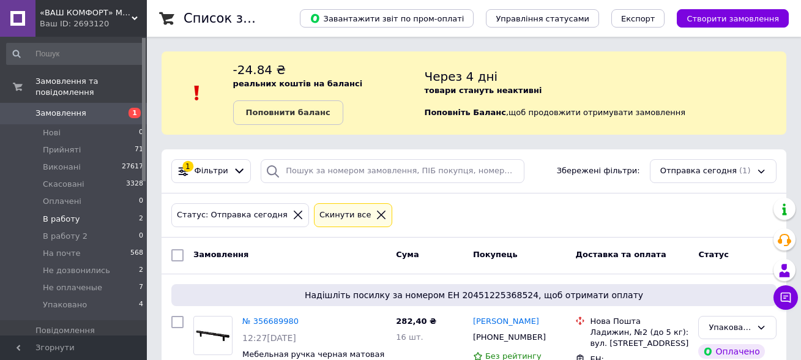
scroll to position [63, 0]
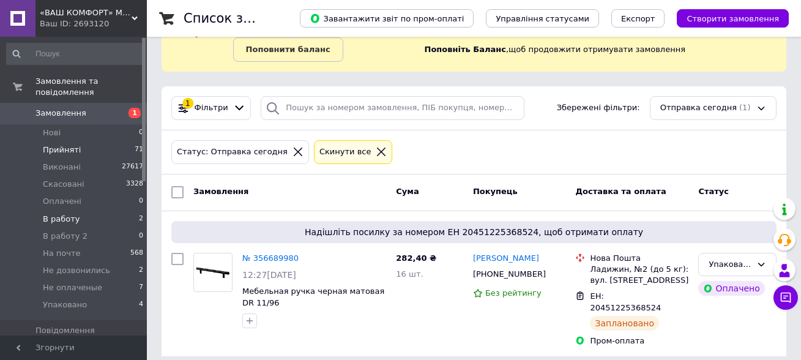
click at [74, 144] on span "Прийняті" at bounding box center [62, 149] width 38 height 11
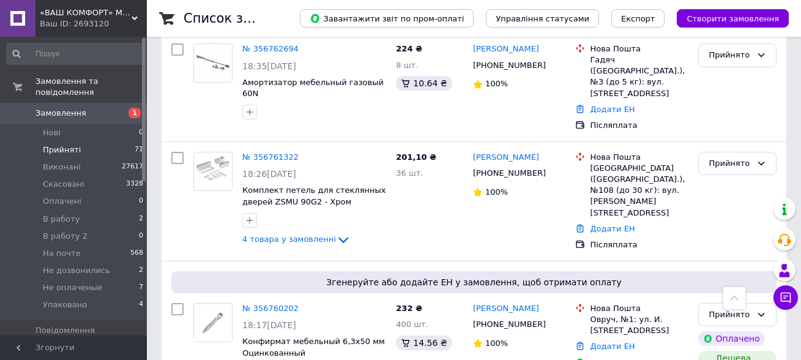
scroll to position [7083, 0]
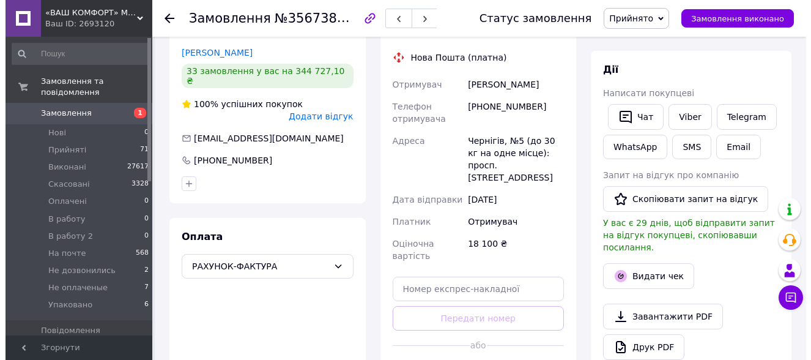
scroll to position [268, 0]
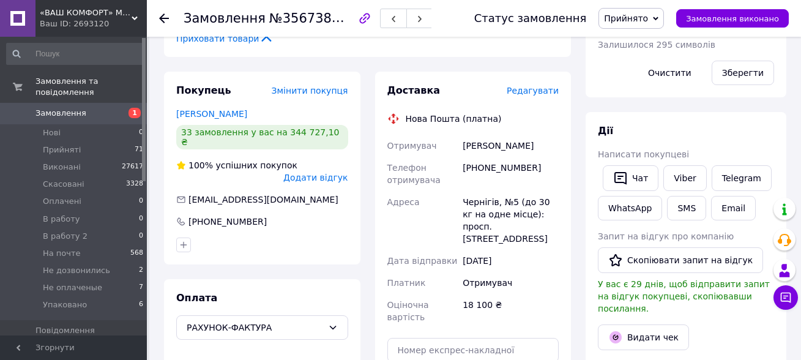
click at [538, 91] on span "Редагувати" at bounding box center [533, 91] width 52 height 10
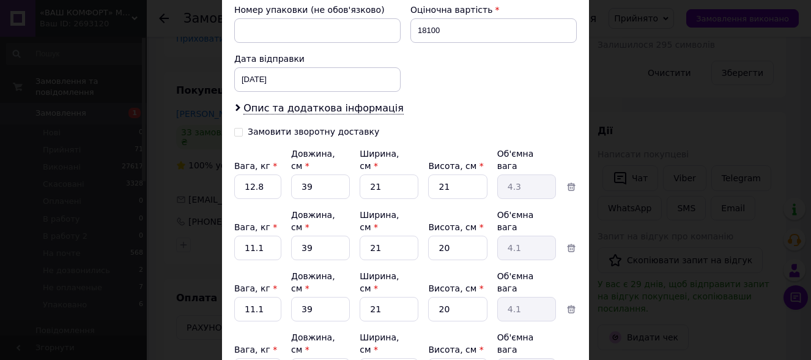
scroll to position [551, 0]
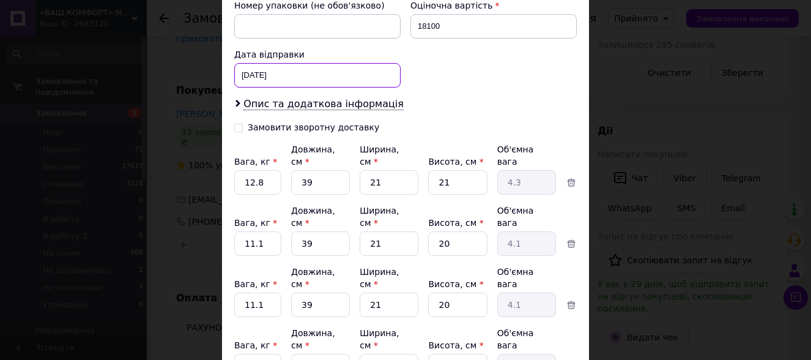
click at [252, 69] on div "[DATE] < 2025 > < Июнь > Пн Вт Ср Чт Пт Сб Вс 26 27 28 29 30 31 1 2 3 4 5 6 7 8…" at bounding box center [317, 75] width 166 height 24
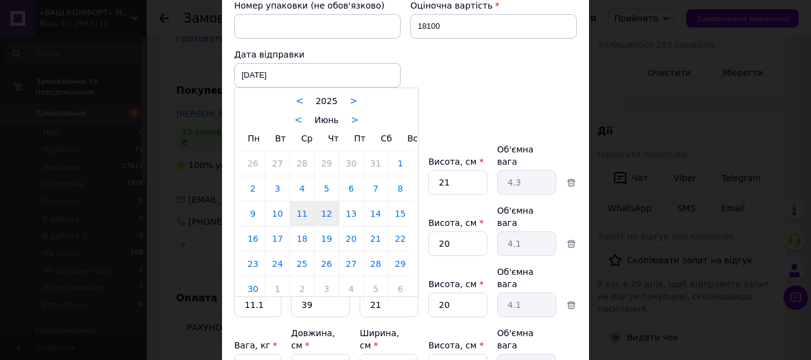
click at [325, 201] on link "12" at bounding box center [326, 213] width 24 height 24
type input "[DATE]"
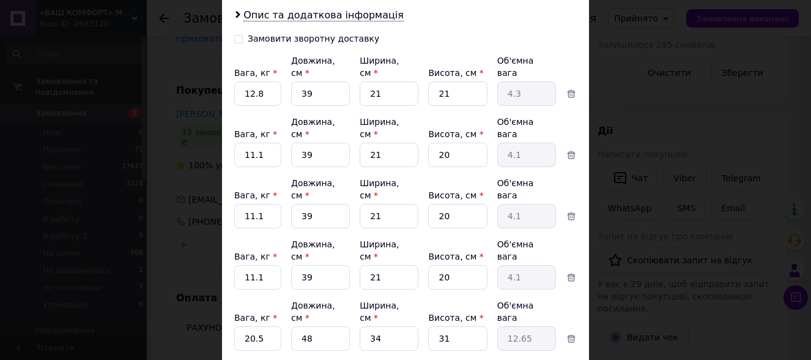
scroll to position [658, 0]
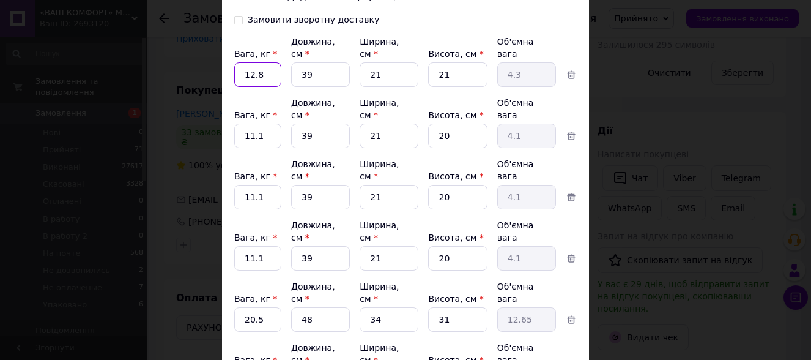
click at [263, 62] on input "12.8" at bounding box center [257, 74] width 47 height 24
type input "12.9"
click at [258, 87] on input "11.1" at bounding box center [257, 74] width 47 height 24
type input "10.9"
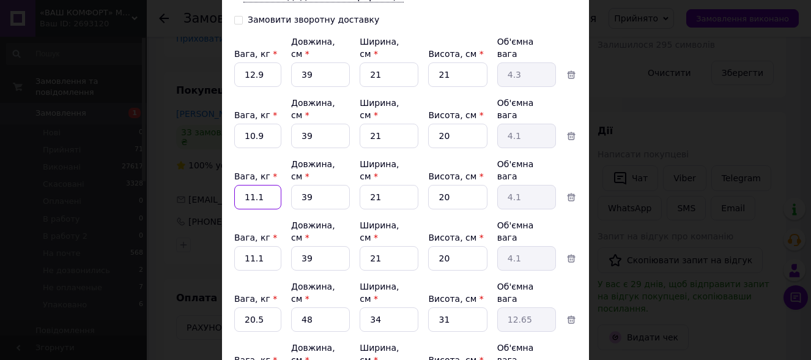
click at [261, 87] on input "11.1" at bounding box center [257, 74] width 47 height 24
type input "10.9"
click at [262, 87] on input "11.1" at bounding box center [257, 74] width 47 height 24
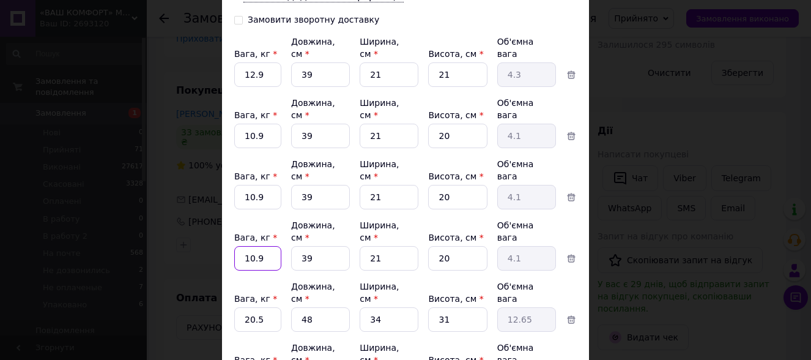
type input "10.9"
click at [458, 87] on input "20" at bounding box center [457, 74] width 59 height 24
type input "2"
type input "0.41"
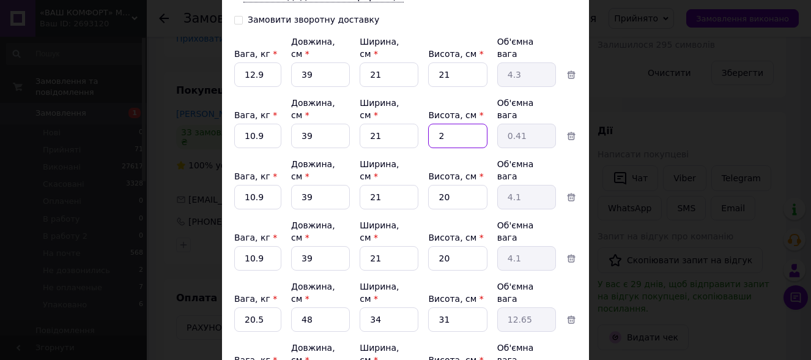
type input "21"
type input "4.3"
type input "21"
click at [450, 87] on input "20" at bounding box center [457, 74] width 59 height 24
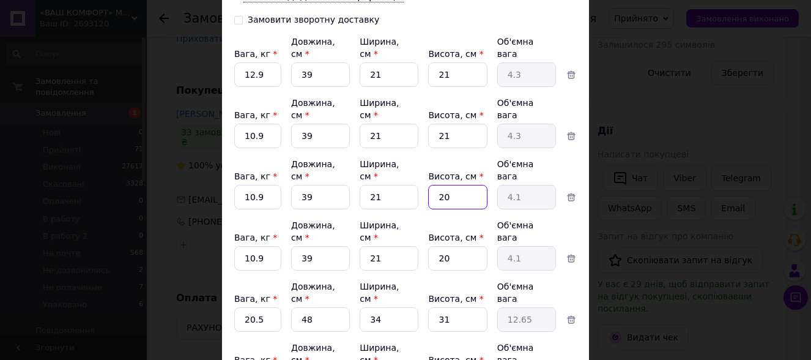
click at [450, 87] on input "20" at bounding box center [457, 74] width 59 height 24
type input "2"
type input "0.41"
type input "21"
type input "4.3"
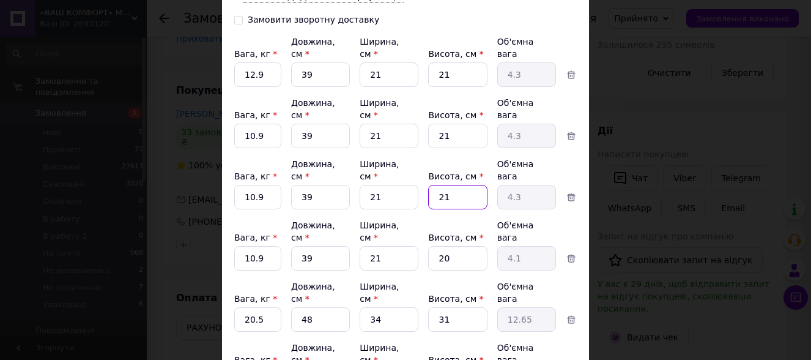
type input "21"
click at [444, 87] on input "20" at bounding box center [457, 74] width 59 height 24
type input "1"
type input "0.2"
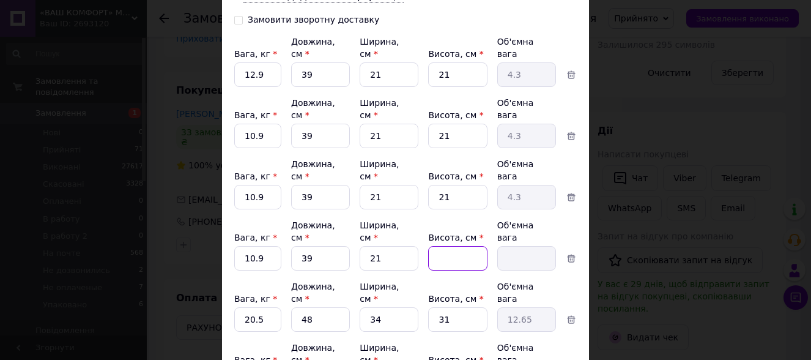
type input "2"
type input "0.41"
type input "21"
type input "4.3"
type input "21"
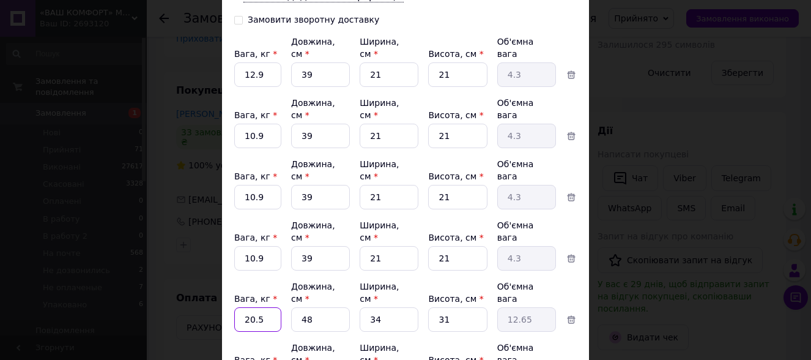
click at [270, 87] on input "20.5" at bounding box center [257, 74] width 47 height 24
type input "20.6"
click at [271, 87] on input "20.5" at bounding box center [257, 74] width 47 height 24
click at [269, 87] on input "20.5" at bounding box center [257, 74] width 47 height 24
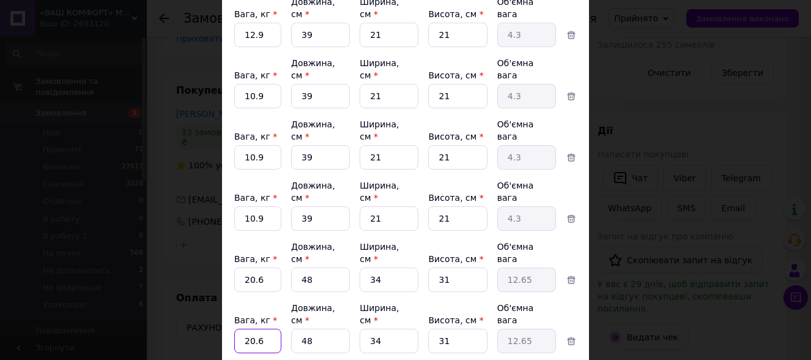
scroll to position [719, 0]
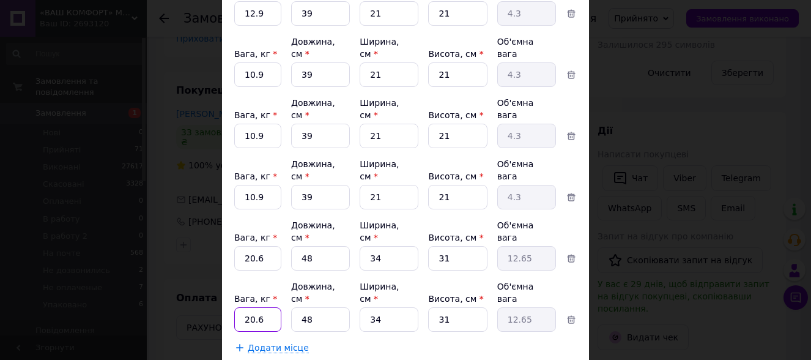
type input "20.6"
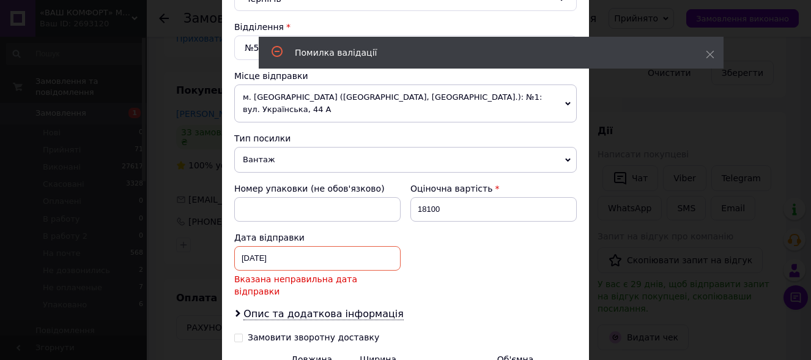
scroll to position [367, 0]
click at [294, 247] on div "[DATE] < 2025 > < Июнь > Пн Вт Ср Чт Пт Сб Вс 26 27 28 29 30 31 1 2 3 4 5 6 7 8…" at bounding box center [317, 259] width 166 height 24
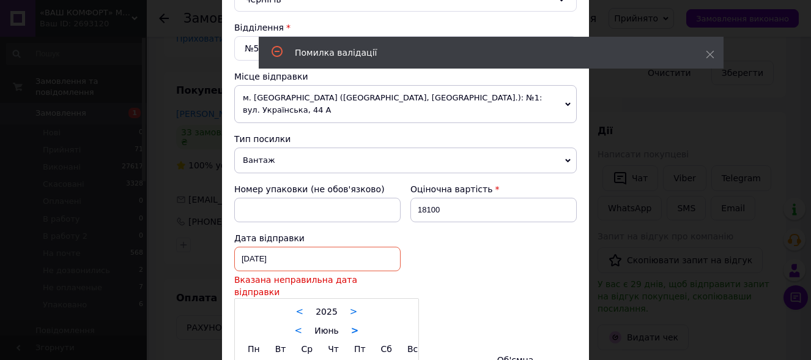
click at [352, 325] on link ">" at bounding box center [355, 330] width 8 height 11
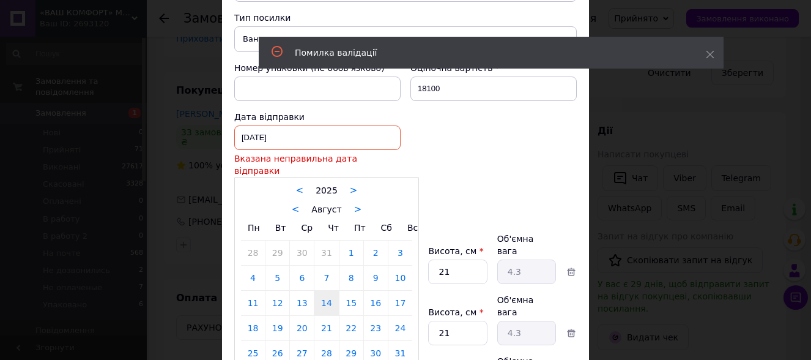
scroll to position [489, 0]
click at [280, 289] on link "12" at bounding box center [277, 301] width 24 height 24
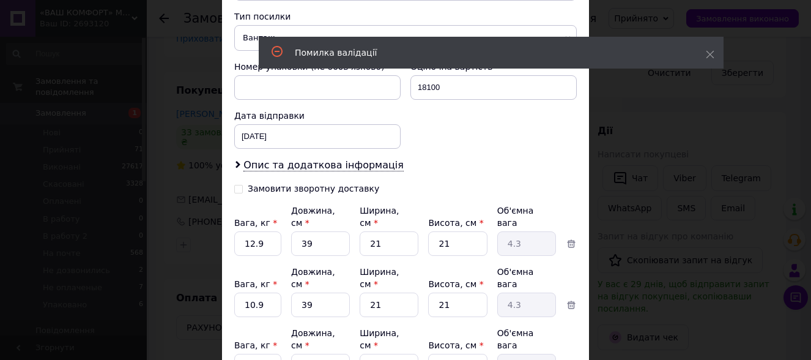
type input "[DATE]"
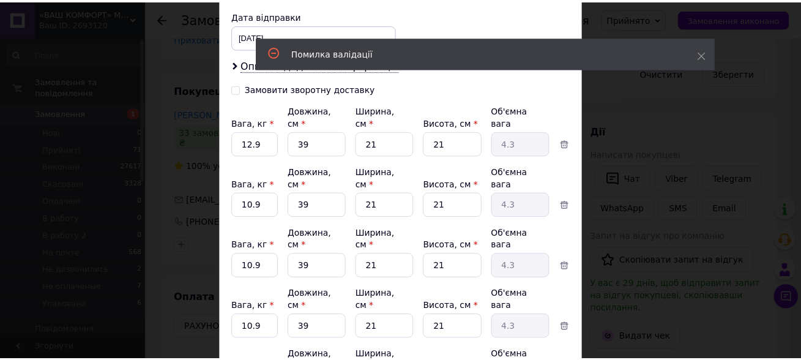
scroll to position [719, 0]
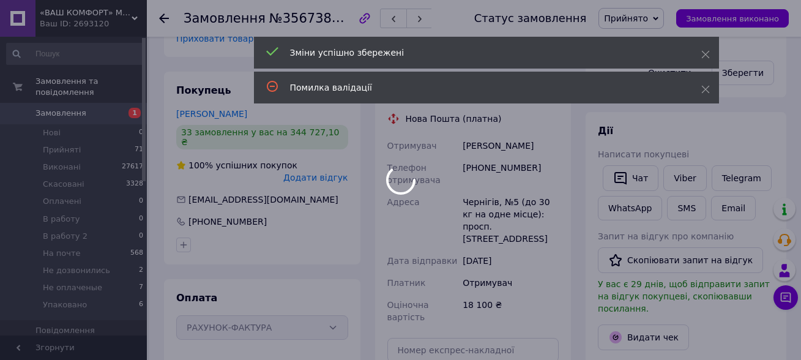
scroll to position [574, 0]
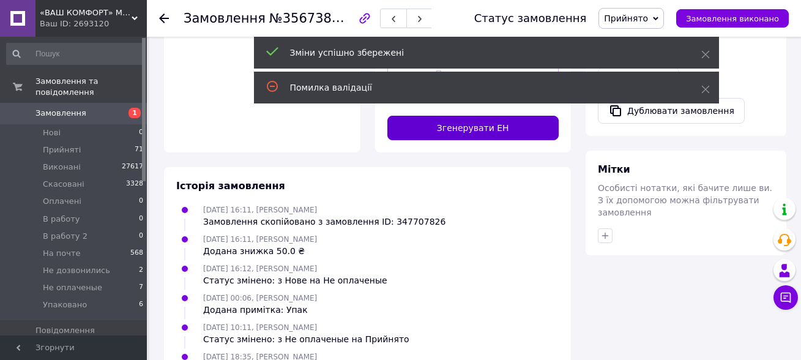
click at [423, 125] on button "Згенерувати ЕН" at bounding box center [473, 128] width 172 height 24
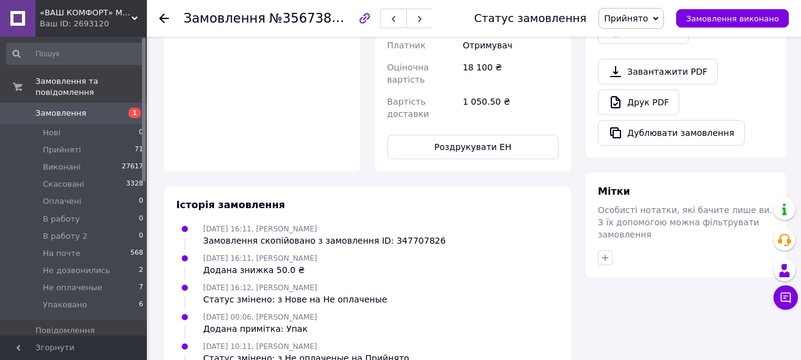
click at [646, 20] on span "Прийнято" at bounding box center [626, 18] width 44 height 10
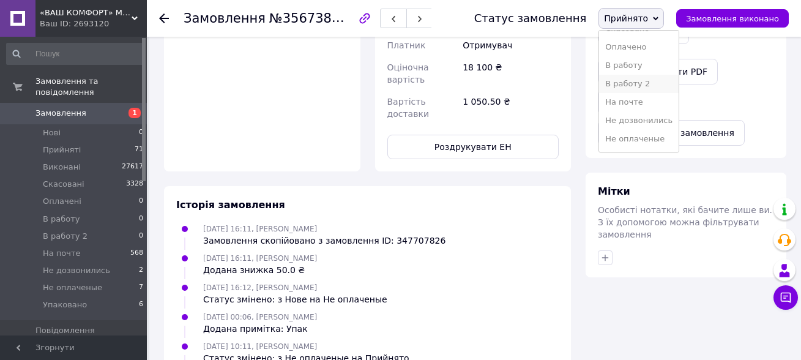
scroll to position [50, 0]
click at [651, 135] on li "Упаковано" at bounding box center [639, 139] width 80 height 18
